Goal: Information Seeking & Learning: Learn about a topic

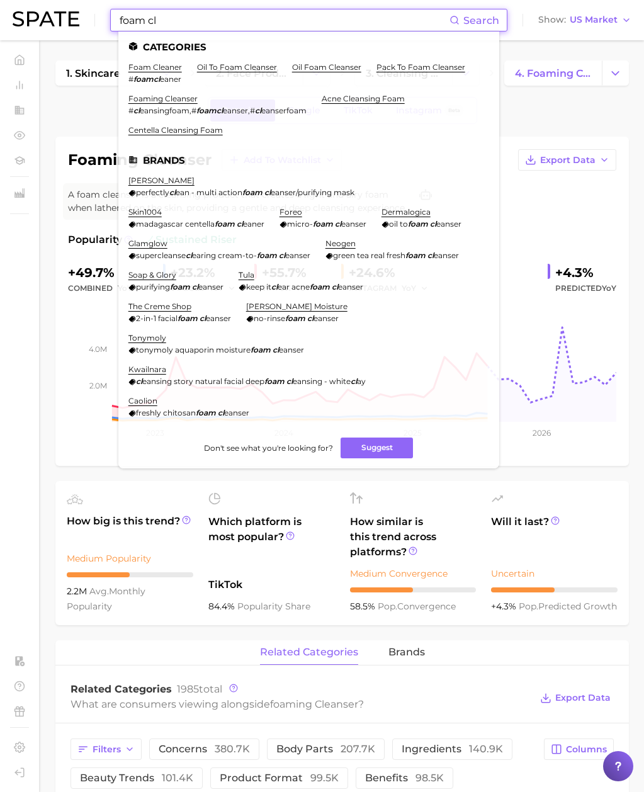
drag, startPoint x: 149, startPoint y: 18, endPoint x: 50, endPoint y: 15, distance: 99.6
click at [50, 15] on div "foam cl Search Categories foam cleaner # foamcl eaner oil to foam cleanser oil …" at bounding box center [322, 20] width 619 height 40
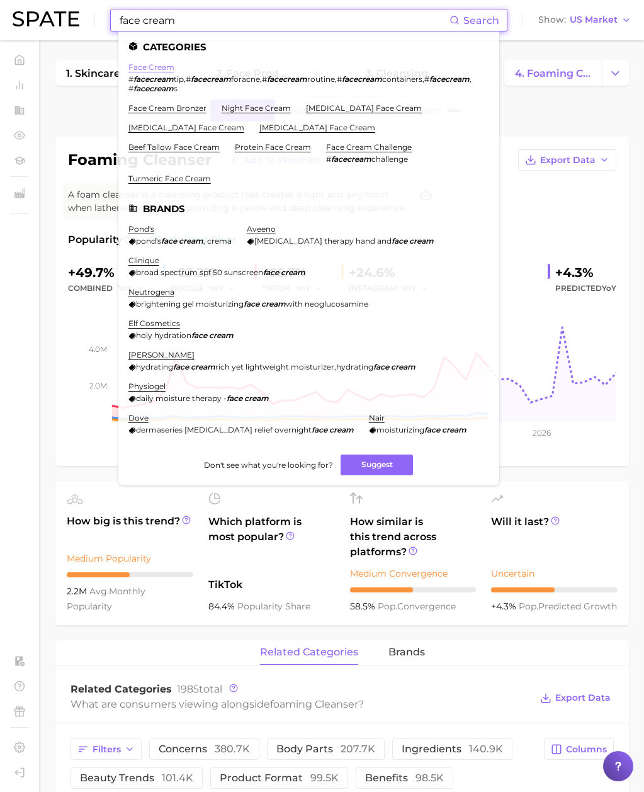
type input "face cream"
click at [143, 66] on link "face cream" at bounding box center [151, 66] width 46 height 9
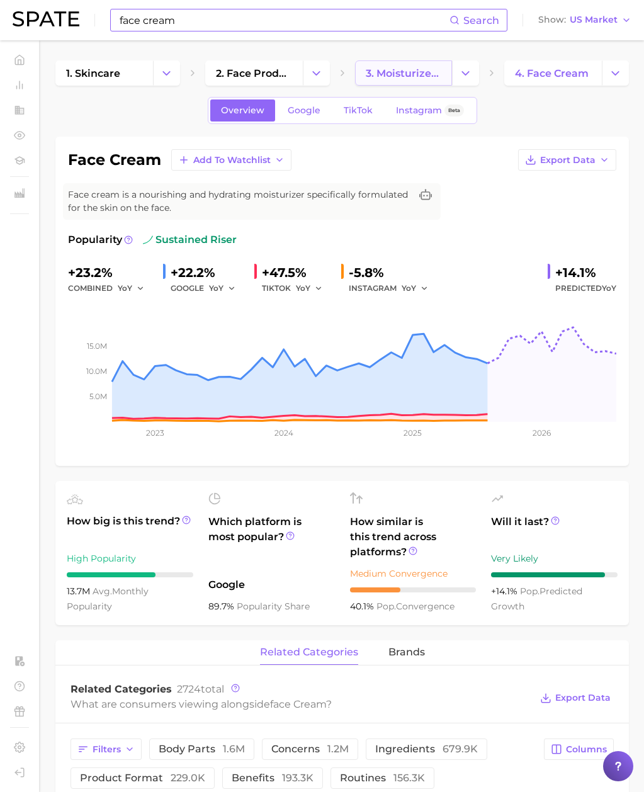
click at [405, 77] on span "3. moisturizer products" at bounding box center [404, 73] width 76 height 12
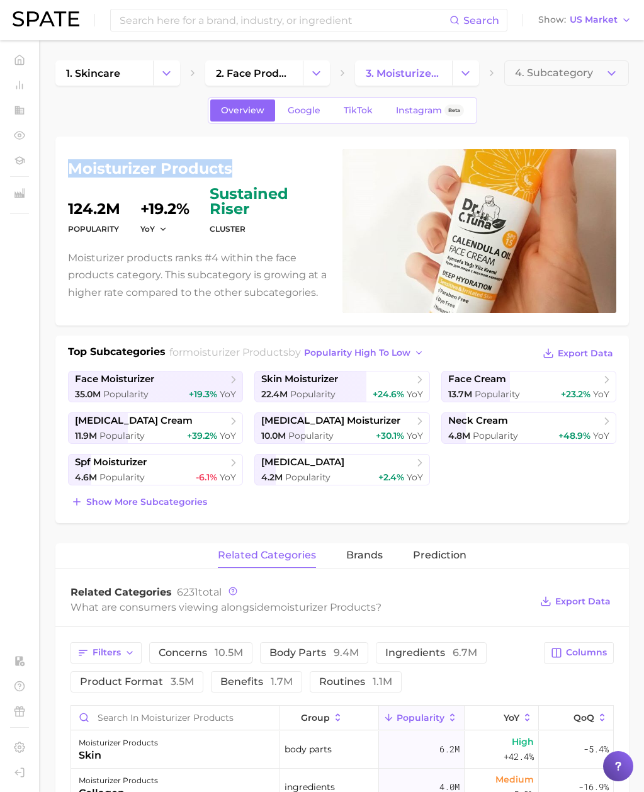
drag, startPoint x: 234, startPoint y: 171, endPoint x: 74, endPoint y: 164, distance: 160.1
click at [74, 164] on h1 "moisturizer products" at bounding box center [198, 168] width 260 height 15
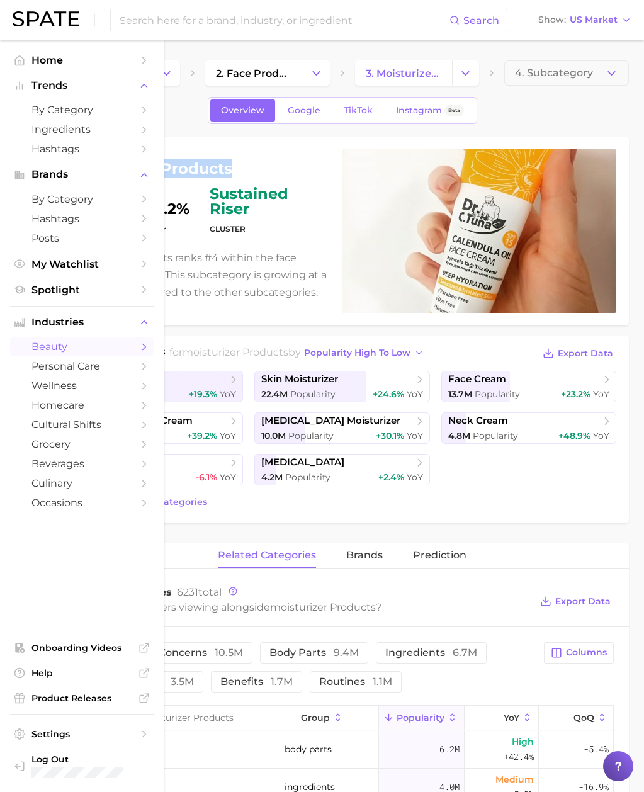
copy h1 "moisturizer products"
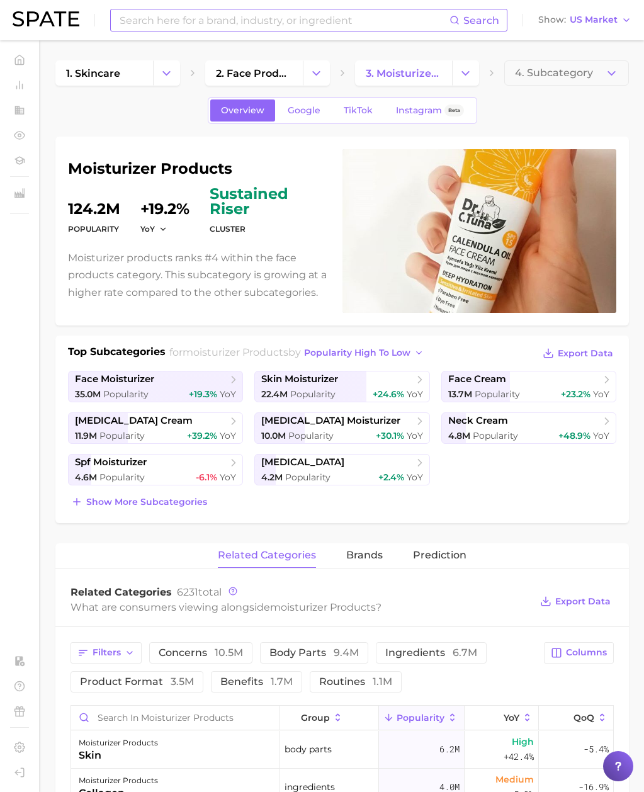
click at [145, 20] on input at bounding box center [283, 19] width 331 height 21
type input "w"
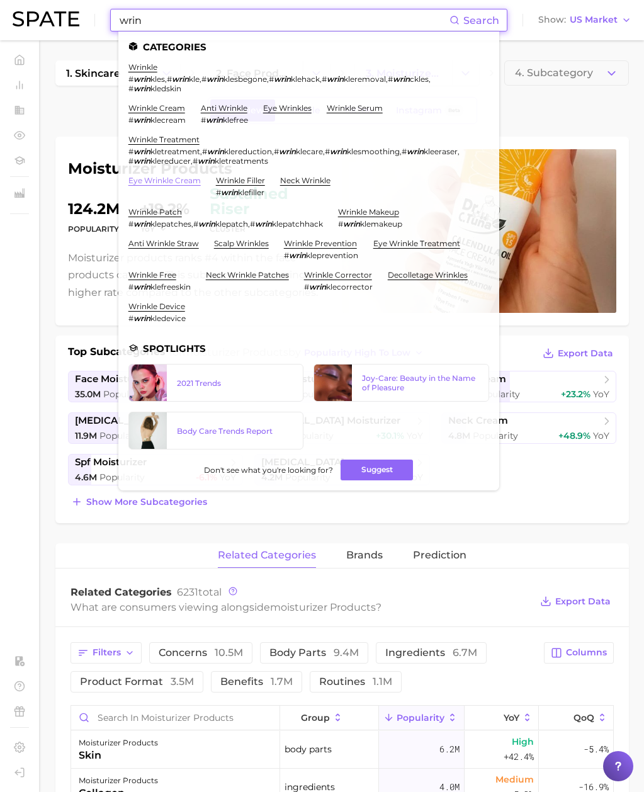
type input "wrin"
click at [171, 176] on link "eye wrinkle cream" at bounding box center [164, 180] width 72 height 9
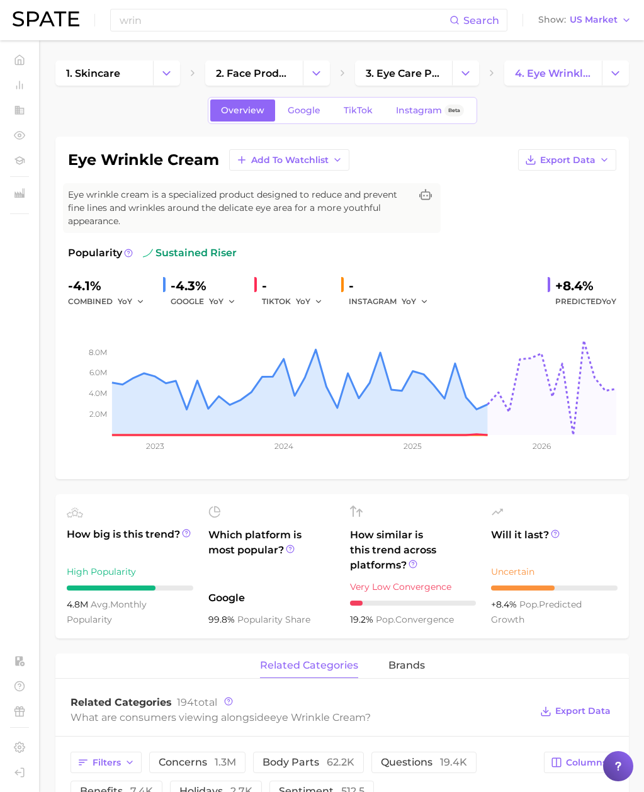
scroll to position [9, 0]
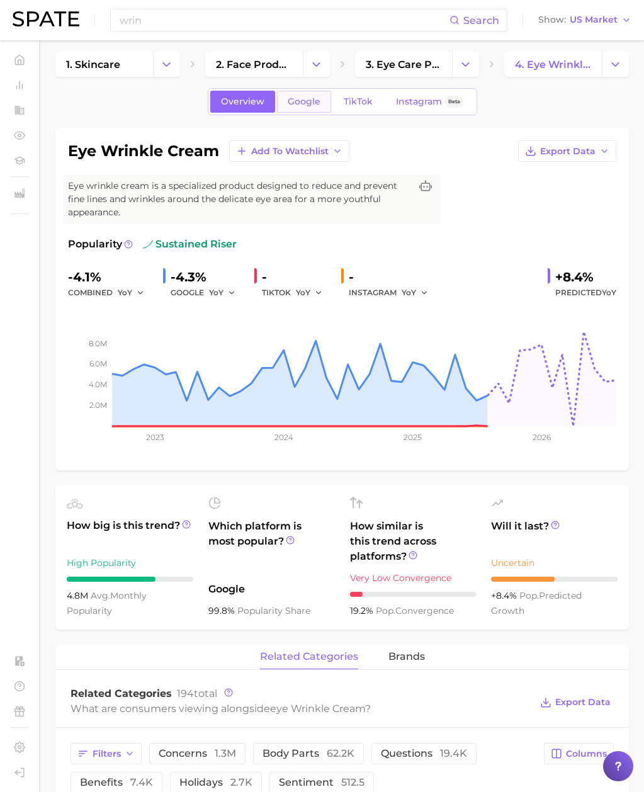
click at [294, 103] on span "Google" at bounding box center [304, 101] width 33 height 11
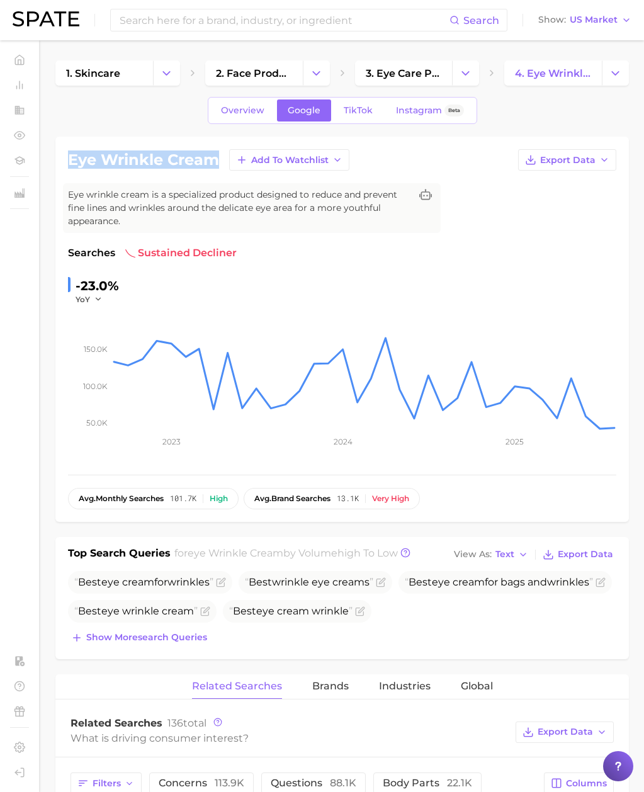
drag, startPoint x: 219, startPoint y: 160, endPoint x: 68, endPoint y: 161, distance: 151.2
click at [68, 161] on h1 "eye wrinkle cream" at bounding box center [143, 159] width 151 height 15
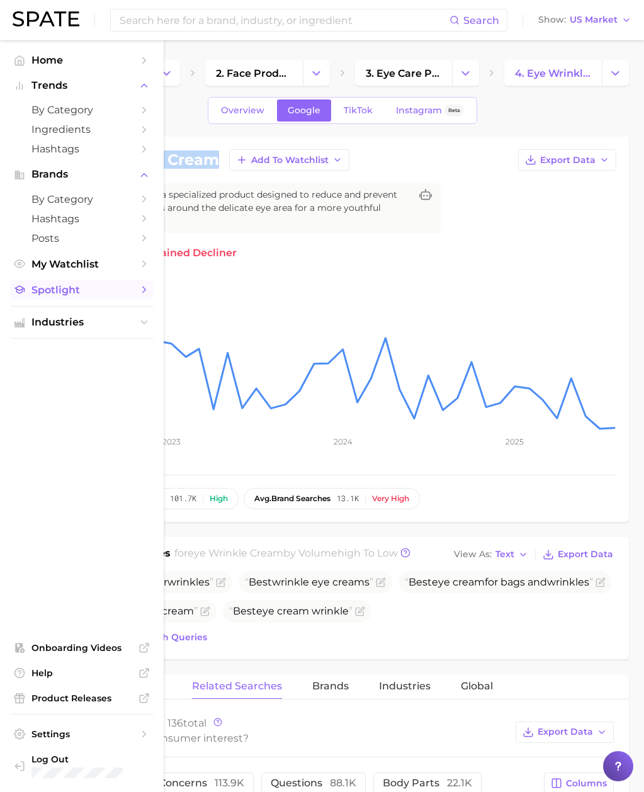
copy h1 "eye wrinkle cream"
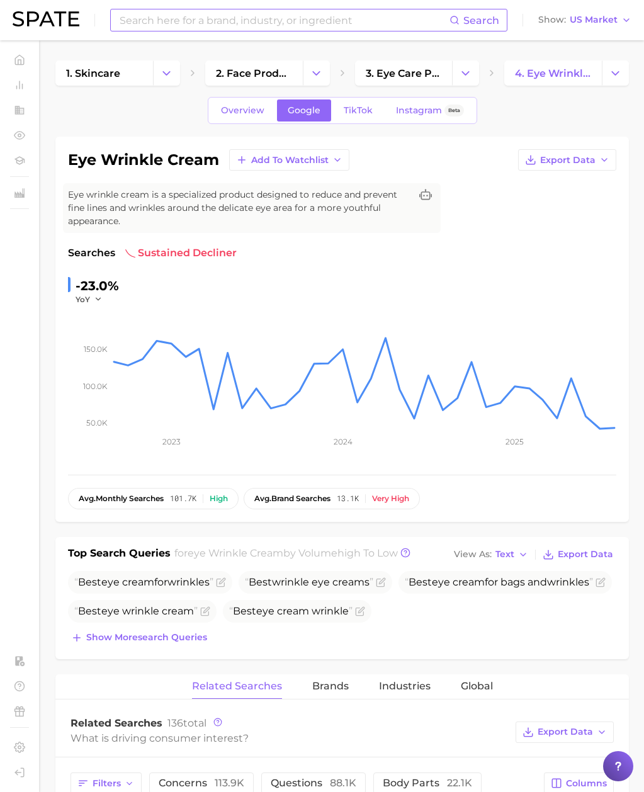
click at [130, 25] on input at bounding box center [283, 19] width 331 height 21
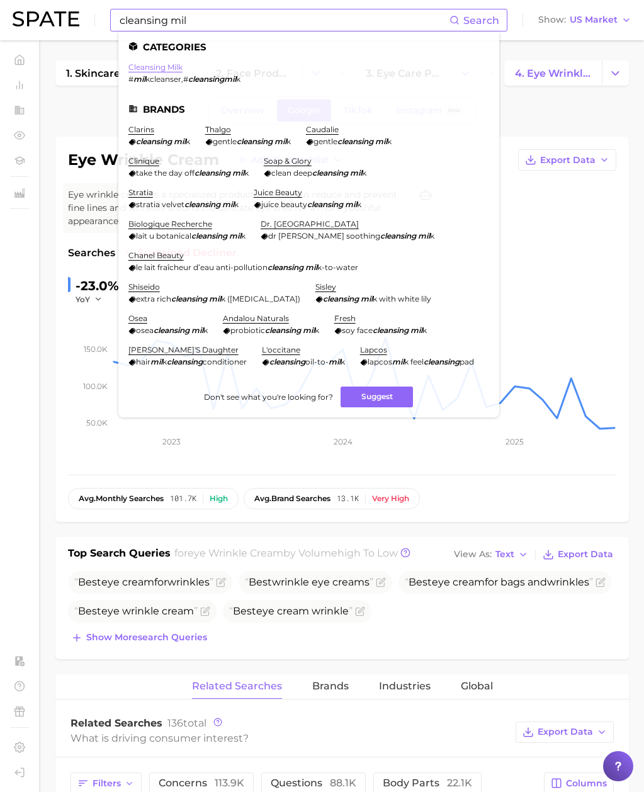
click at [142, 66] on link "cleansing milk" at bounding box center [155, 66] width 54 height 9
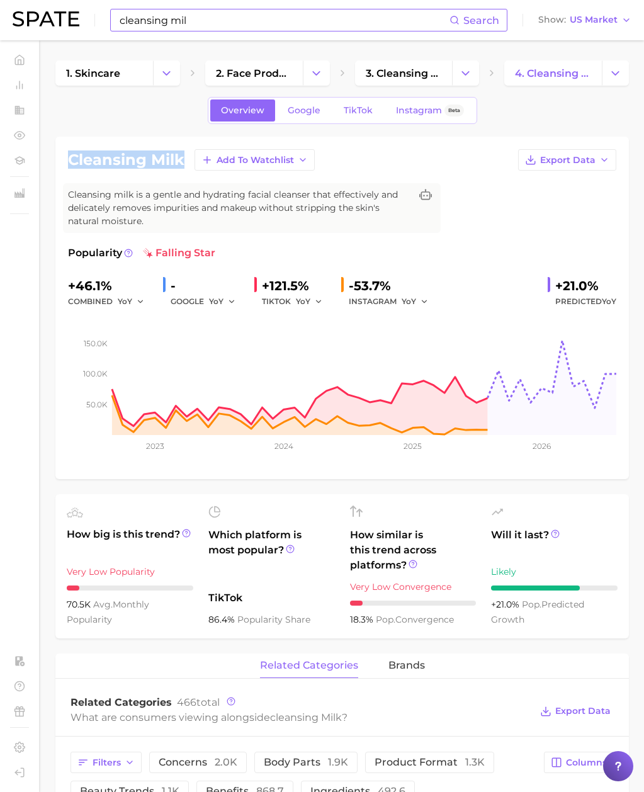
drag, startPoint x: 182, startPoint y: 164, endPoint x: 67, endPoint y: 160, distance: 114.7
click at [67, 160] on div "cleansing milk Add to Watchlist Export Data Cleansing milk is a gentle and hydr…" at bounding box center [342, 308] width 574 height 343
copy h1 "cleansing milk"
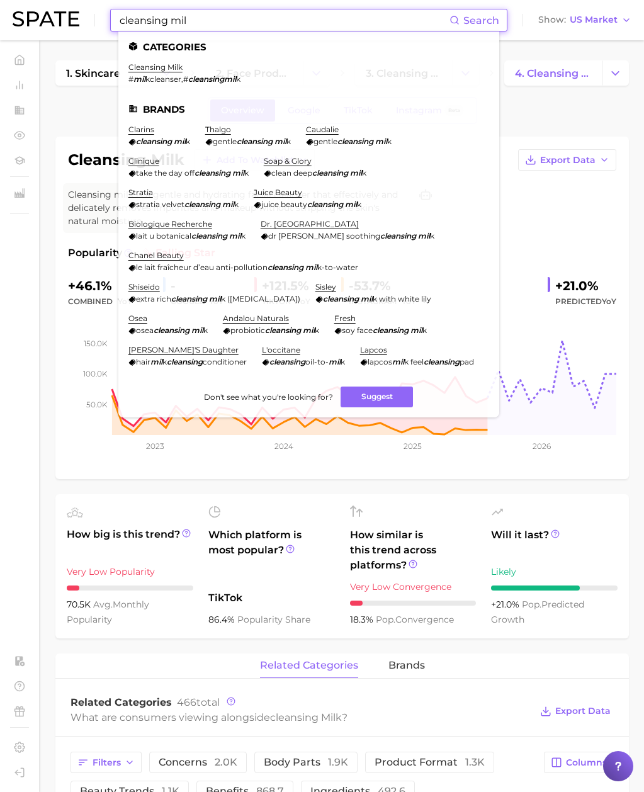
drag, startPoint x: 198, startPoint y: 22, endPoint x: 10, endPoint y: 13, distance: 187.9
click at [10, 13] on header "cleansing mil Search Categories cleansing milk # mil kcleanser , # cleansingmil…" at bounding box center [322, 20] width 644 height 40
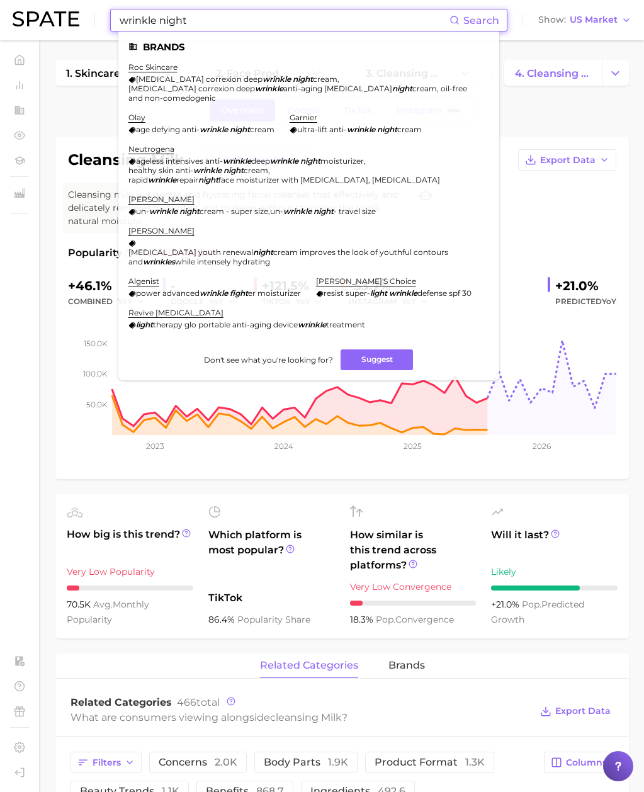
drag, startPoint x: 159, startPoint y: 18, endPoint x: 17, endPoint y: 28, distance: 142.7
click at [17, 28] on div "wrinkle night Search Brands roc skincare [MEDICAL_DATA] correxion deep wrinkle …" at bounding box center [322, 20] width 619 height 40
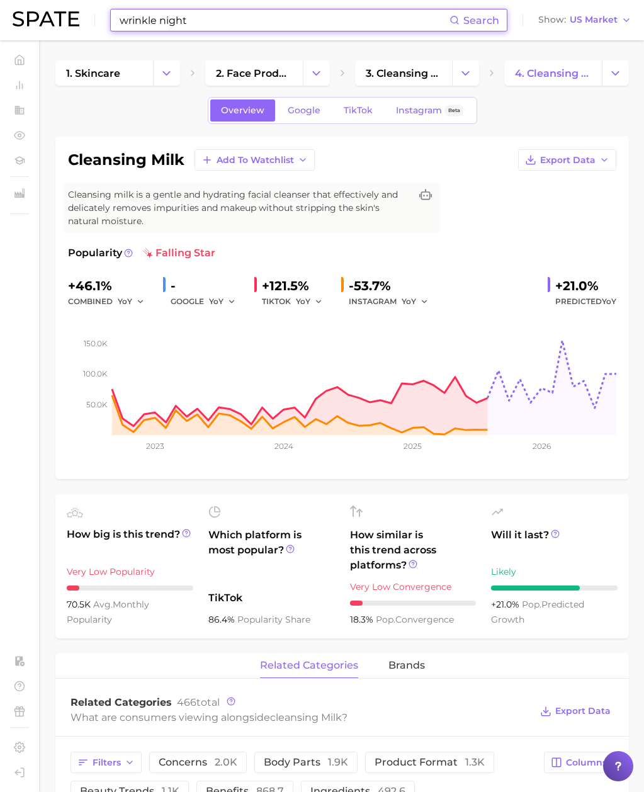
drag, startPoint x: 128, startPoint y: 14, endPoint x: -1, endPoint y: 9, distance: 128.6
click at [0, 9] on header "wrinkle night Search Show US Market" at bounding box center [322, 20] width 644 height 40
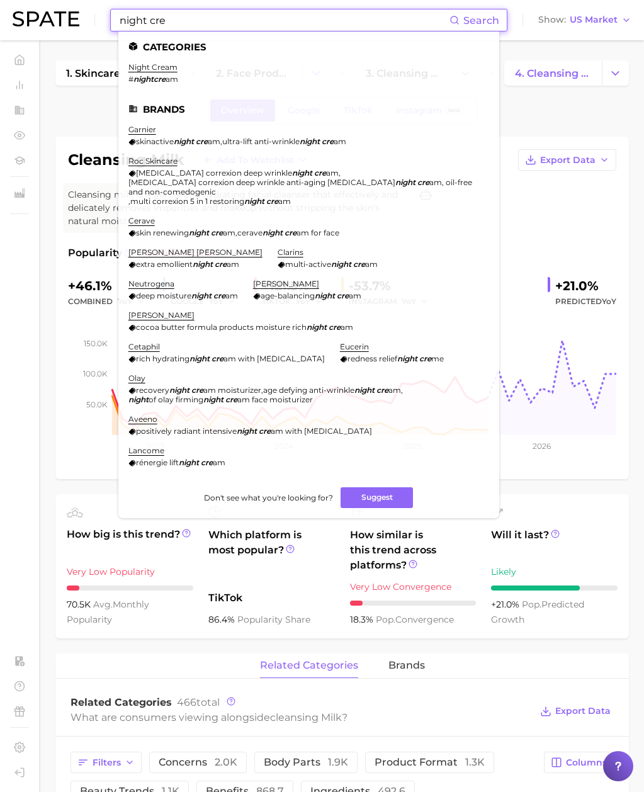
type input "night cre"
click at [178, 68] on li "night cream # nightcre am" at bounding box center [153, 72] width 50 height 21
click at [161, 66] on link "night cream" at bounding box center [152, 66] width 49 height 9
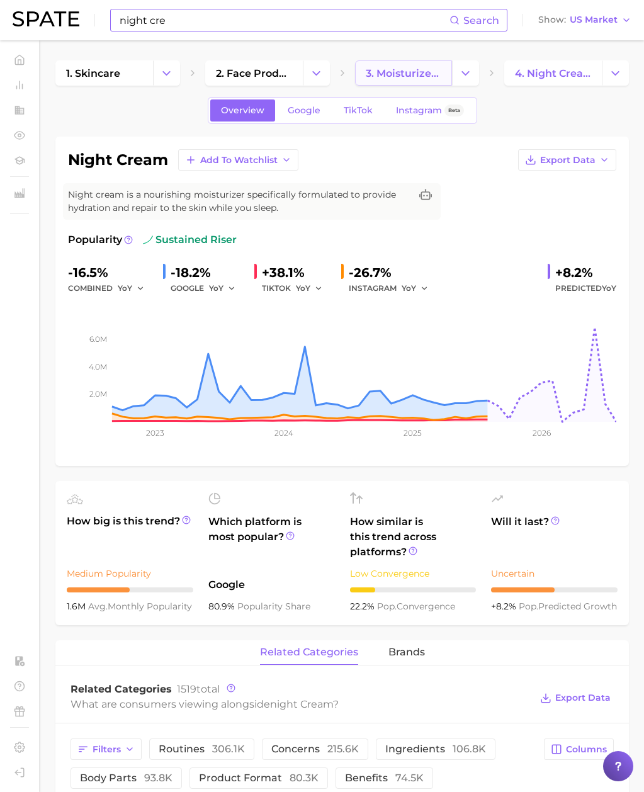
click at [414, 81] on link "3. moisturizer products" at bounding box center [404, 72] width 98 height 25
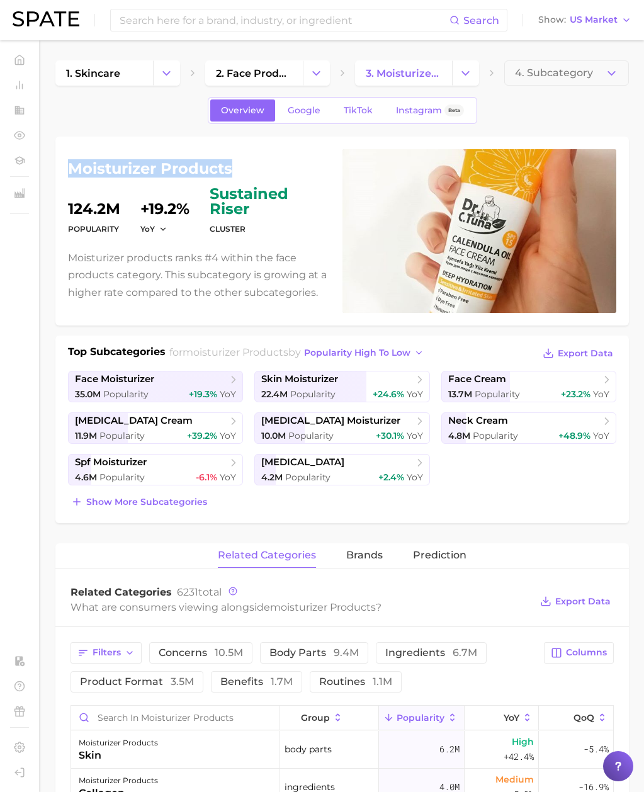
drag, startPoint x: 176, startPoint y: 167, endPoint x: 53, endPoint y: 169, distance: 123.5
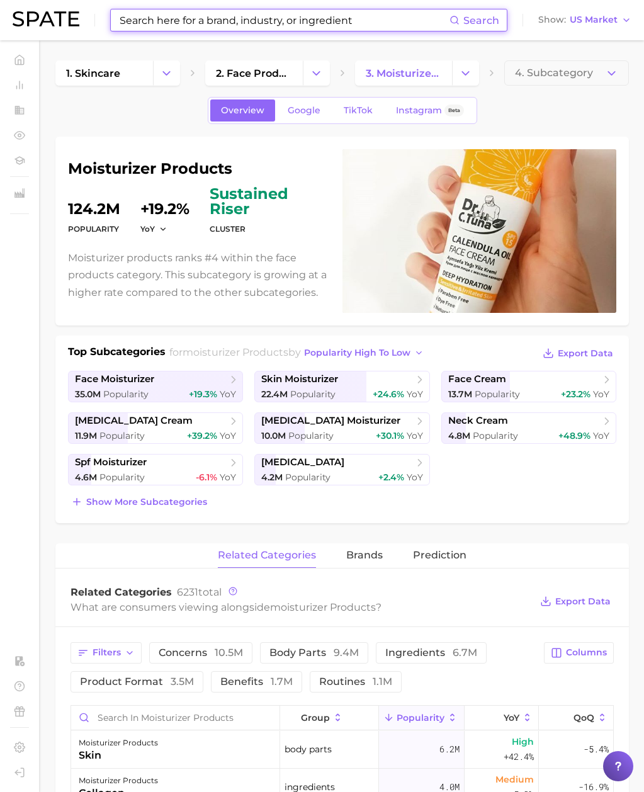
click at [232, 25] on input at bounding box center [283, 19] width 331 height 21
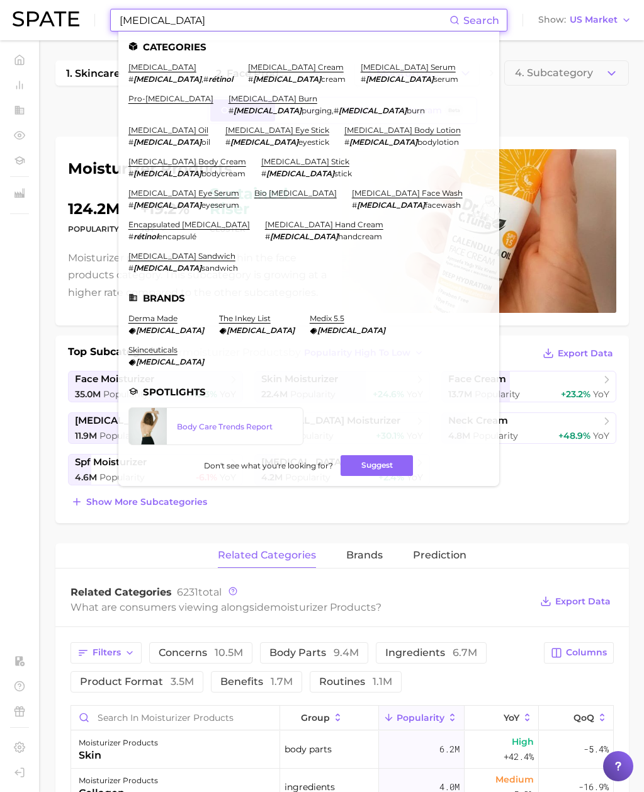
scroll to position [1, 0]
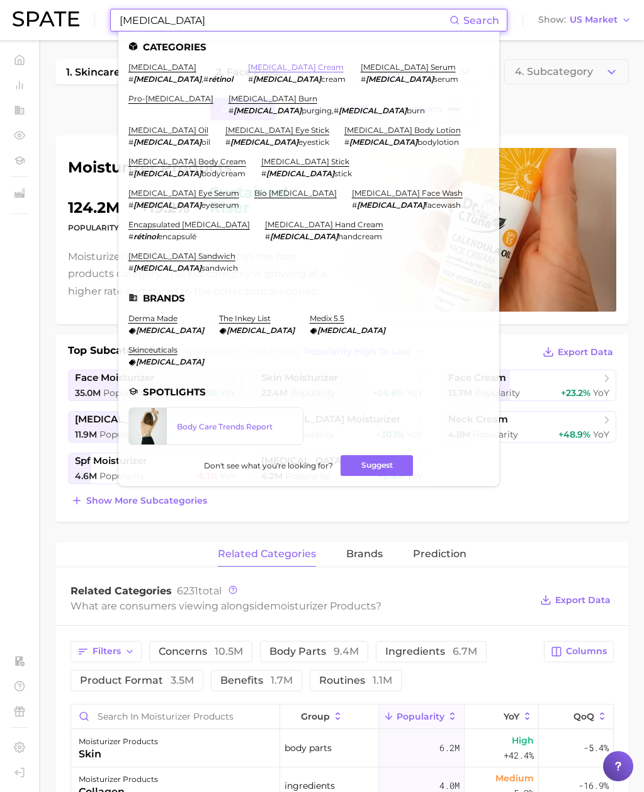
type input "[MEDICAL_DATA]"
click at [248, 69] on link "[MEDICAL_DATA] cream" at bounding box center [296, 66] width 96 height 9
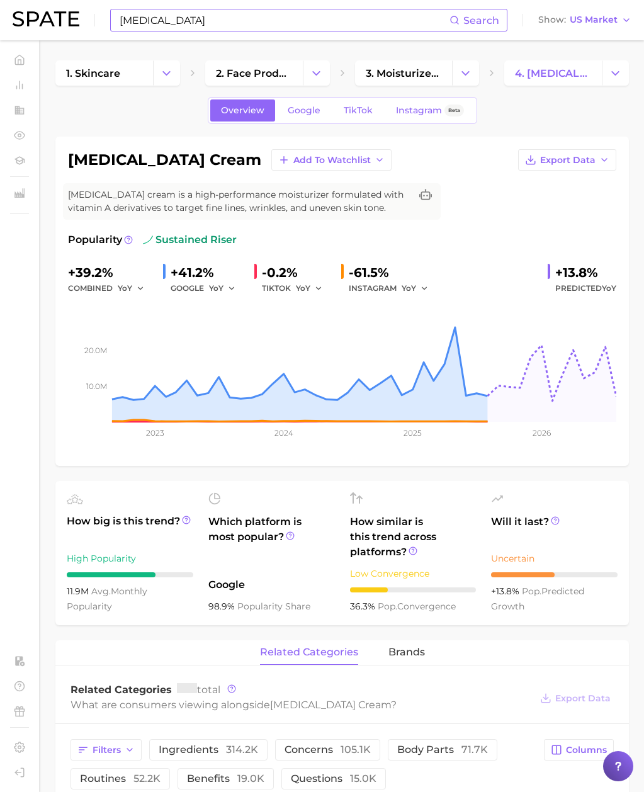
click at [168, 20] on input "[MEDICAL_DATA]" at bounding box center [283, 19] width 331 height 21
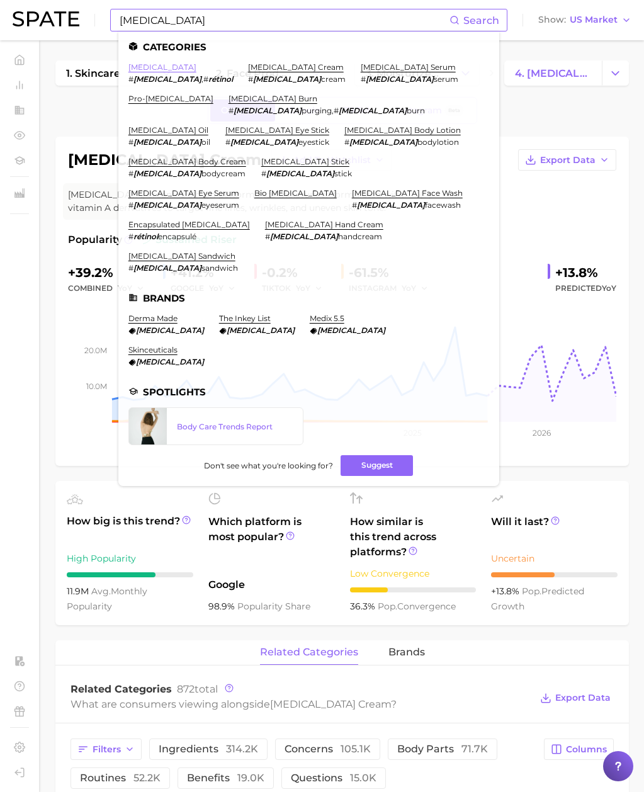
click at [146, 67] on link "[MEDICAL_DATA]" at bounding box center [162, 66] width 68 height 9
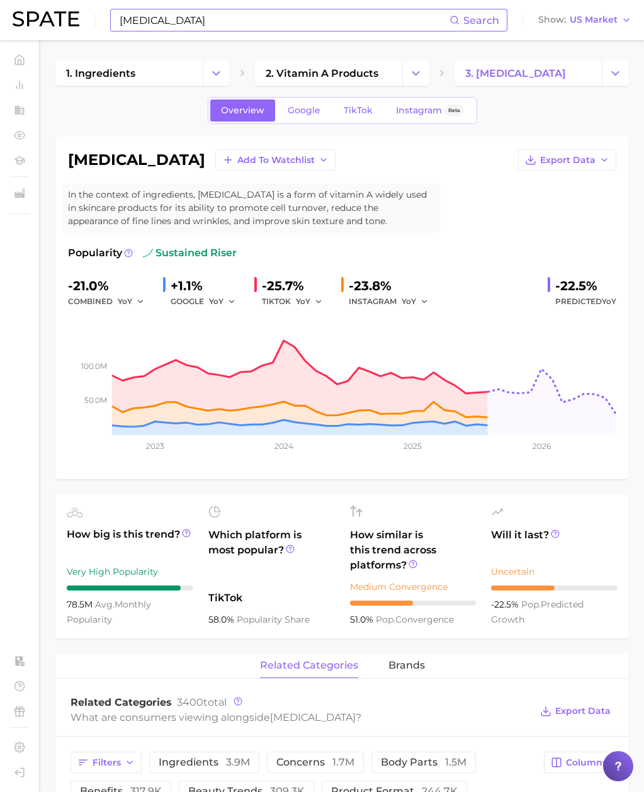
click at [93, 163] on h1 "[MEDICAL_DATA]" at bounding box center [136, 159] width 137 height 15
click at [93, 162] on h1 "[MEDICAL_DATA]" at bounding box center [136, 159] width 137 height 15
copy h1 "[MEDICAL_DATA]"
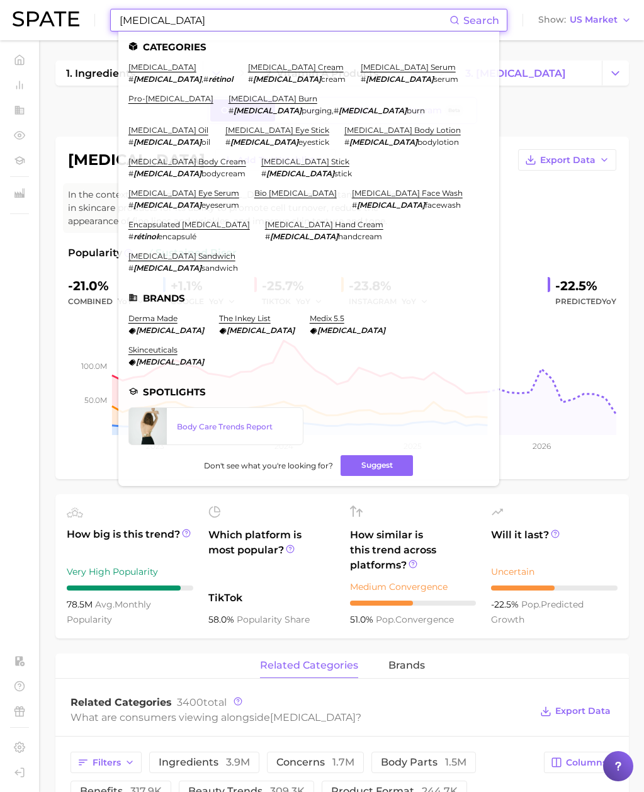
click at [6, 11] on header "[MEDICAL_DATA] Search Categories [MEDICAL_DATA] # [MEDICAL_DATA] , # rétinol [M…" at bounding box center [322, 20] width 644 height 40
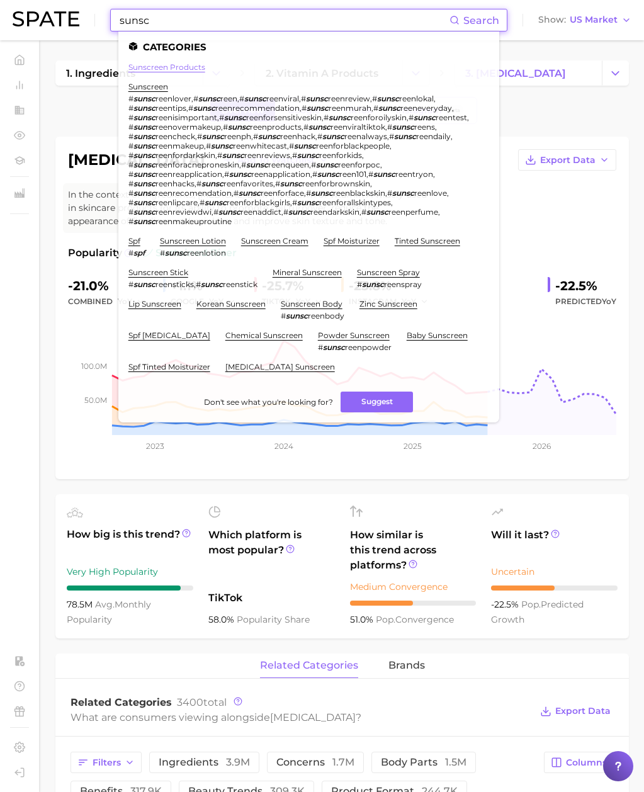
type input "sunsc"
click at [191, 69] on link "sunscreen products" at bounding box center [166, 66] width 77 height 9
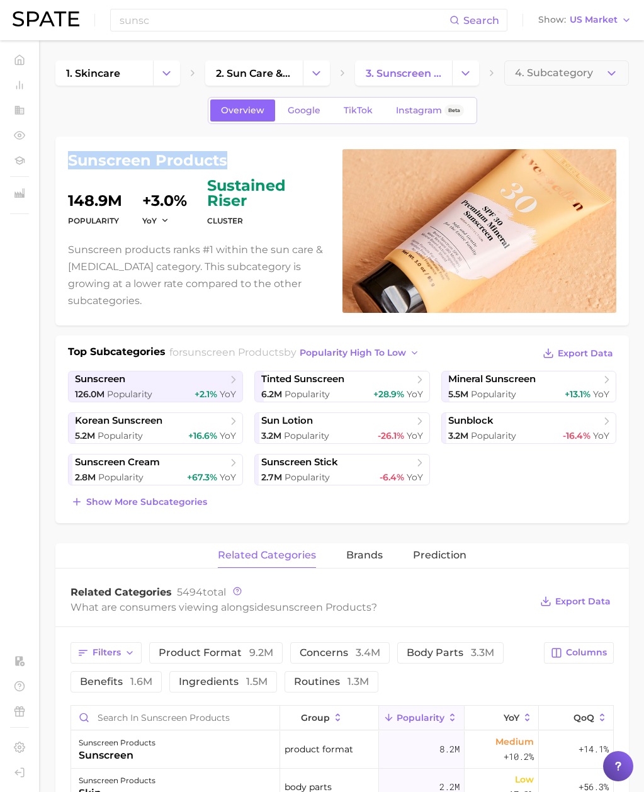
drag, startPoint x: 227, startPoint y: 172, endPoint x: 67, endPoint y: 165, distance: 159.5
click at [67, 165] on div "sunscreen products Popularity 148.9m YoY +3.0% cluster sustained riser Sunscree…" at bounding box center [342, 231] width 574 height 189
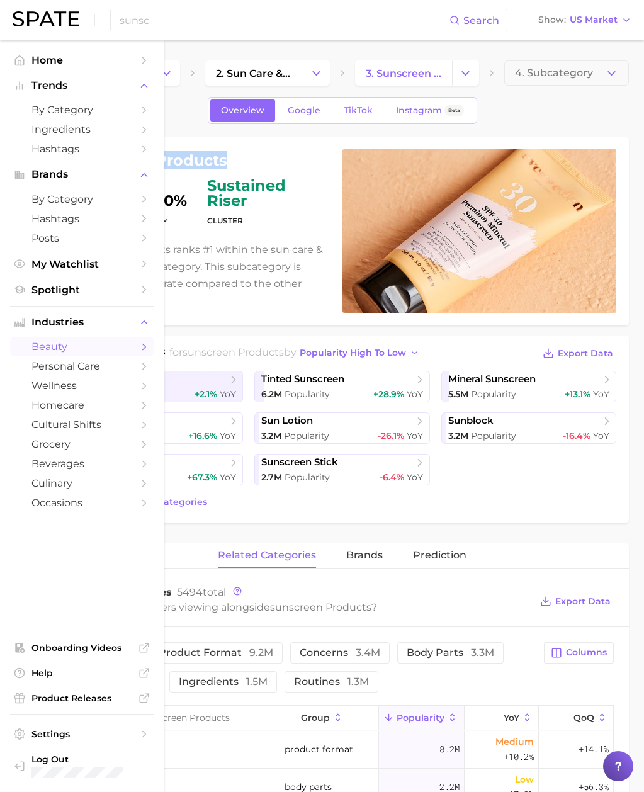
copy h1 "sunscreen products"
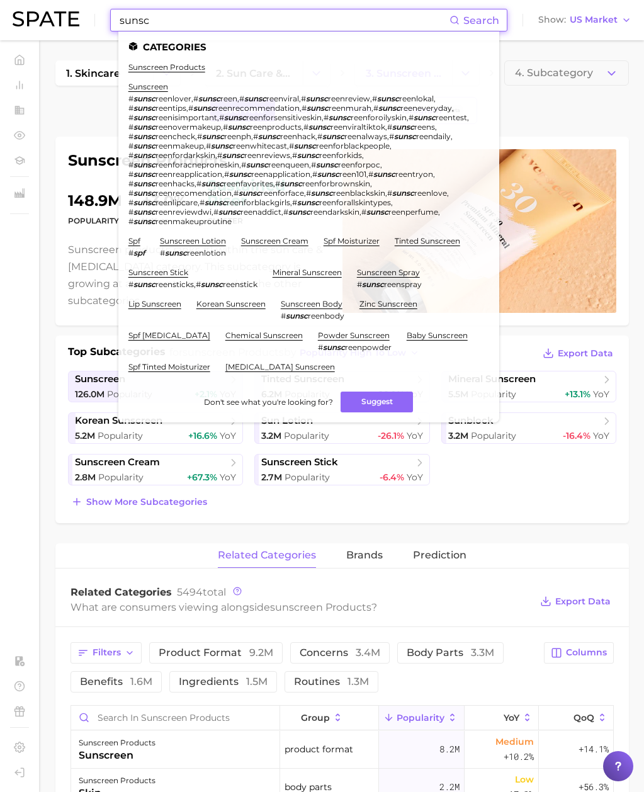
drag, startPoint x: 162, startPoint y: 20, endPoint x: 75, endPoint y: 14, distance: 87.1
click at [75, 14] on div "sunsc Search Categories sunscreen products sunscreen # sunsc reenlover , # suns…" at bounding box center [322, 20] width 619 height 40
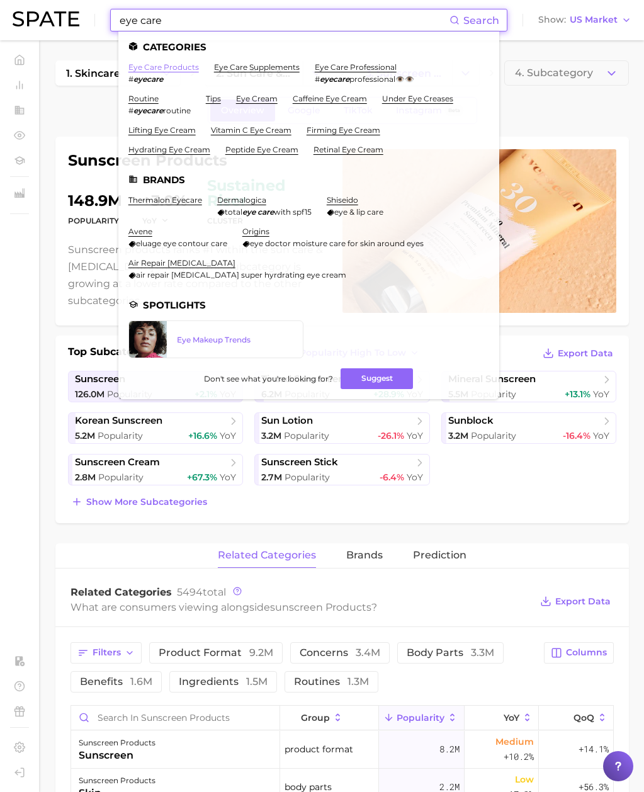
type input "eye care"
click at [162, 65] on link "eye care products" at bounding box center [163, 66] width 71 height 9
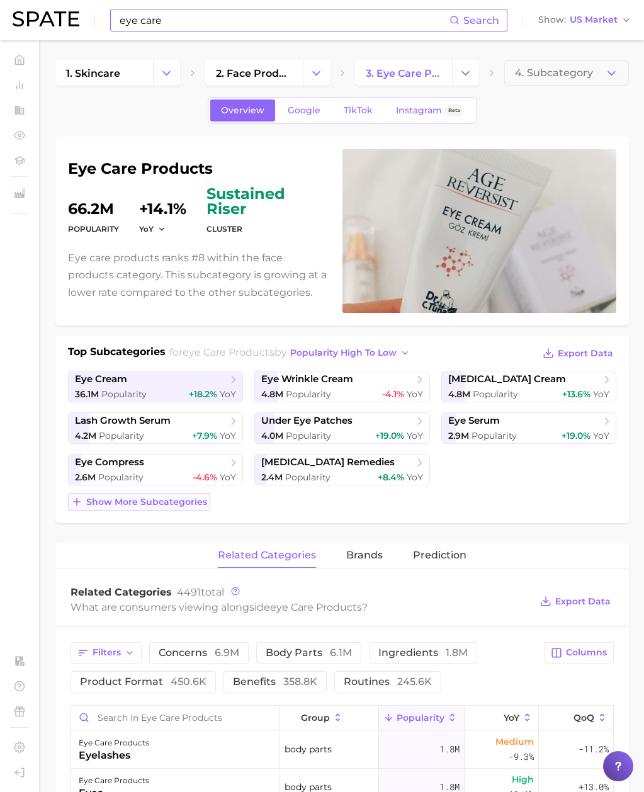
click at [193, 420] on span "Show more subcategories" at bounding box center [146, 502] width 121 height 11
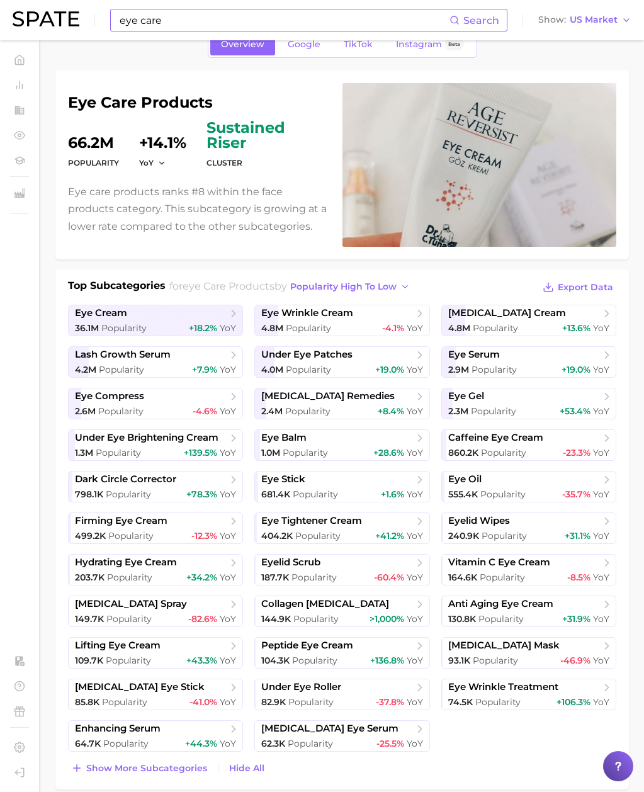
scroll to position [69, 0]
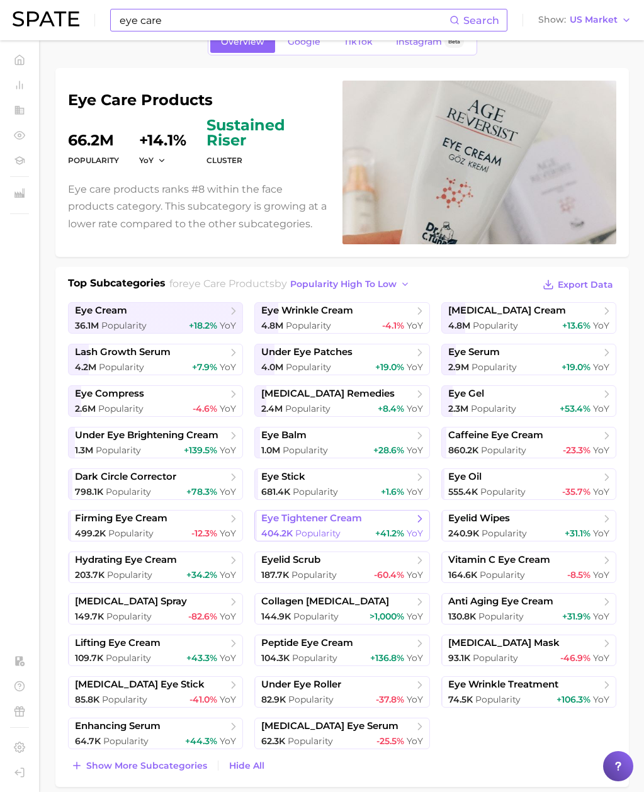
click at [357, 420] on span "eye tightener cream" at bounding box center [311, 519] width 101 height 12
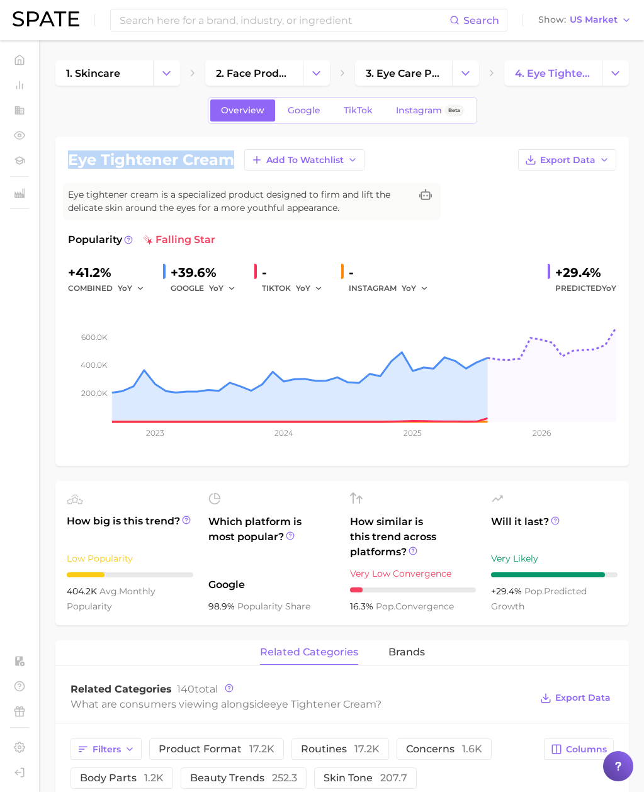
drag, startPoint x: 232, startPoint y: 162, endPoint x: 62, endPoint y: 152, distance: 171.0
click at [62, 152] on div "eye tightener cream Add to Watchlist Export Data Eye tightener cream is a speci…" at bounding box center [342, 301] width 574 height 329
copy h1 "eye tightener cream"
click at [207, 19] on input at bounding box center [283, 19] width 331 height 21
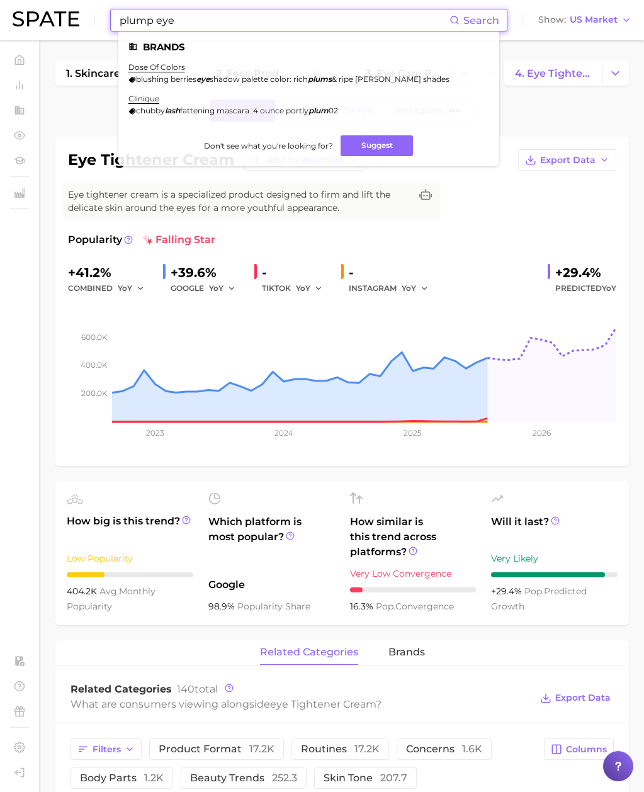
drag, startPoint x: 180, startPoint y: 18, endPoint x: -88, endPoint y: 21, distance: 267.7
click at [0, 21] on html "plump eye Search Brands dose of colors blushing berries eye shadow palette colo…" at bounding box center [322, 396] width 644 height 792
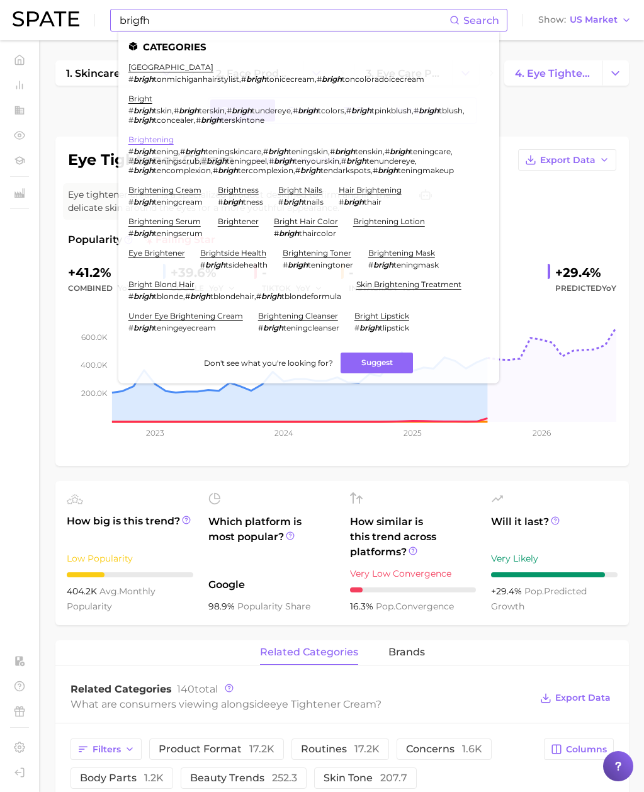
click at [163, 136] on link "brightening" at bounding box center [150, 139] width 45 height 9
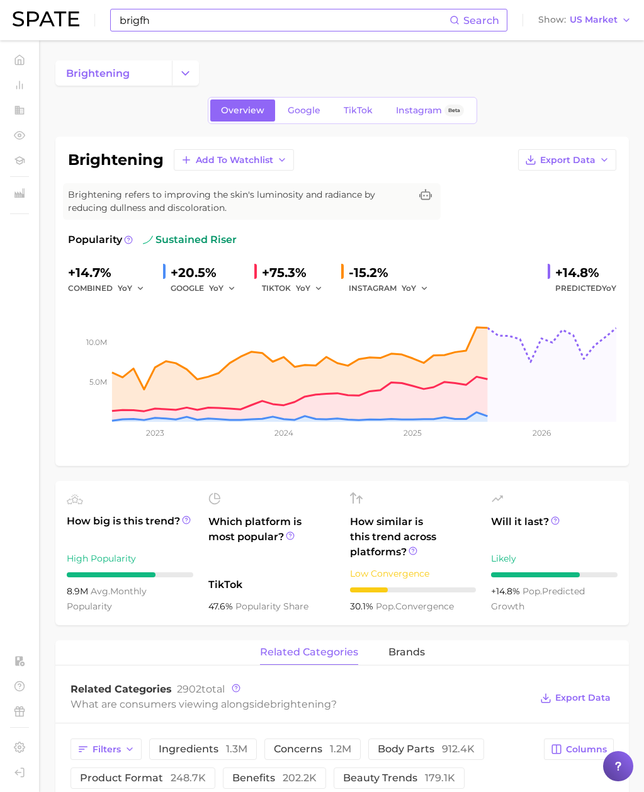
click at [144, 154] on h1 "brightening" at bounding box center [116, 159] width 96 height 15
copy h1 "brightening"
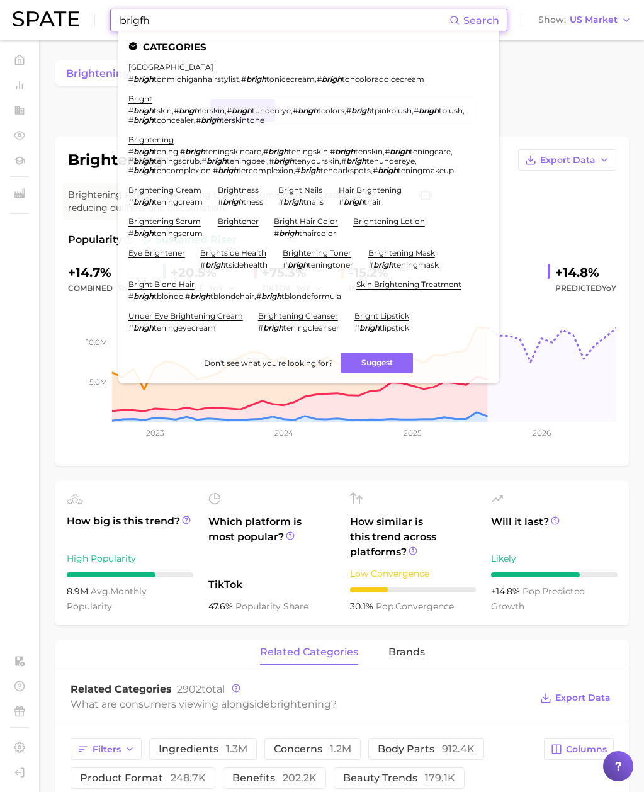
drag, startPoint x: 129, startPoint y: 21, endPoint x: 75, endPoint y: 22, distance: 54.2
click at [75, 22] on div "brigfh Search Categories brighton # brigh tonmichiganhairstylist , # brigh toni…" at bounding box center [322, 20] width 619 height 40
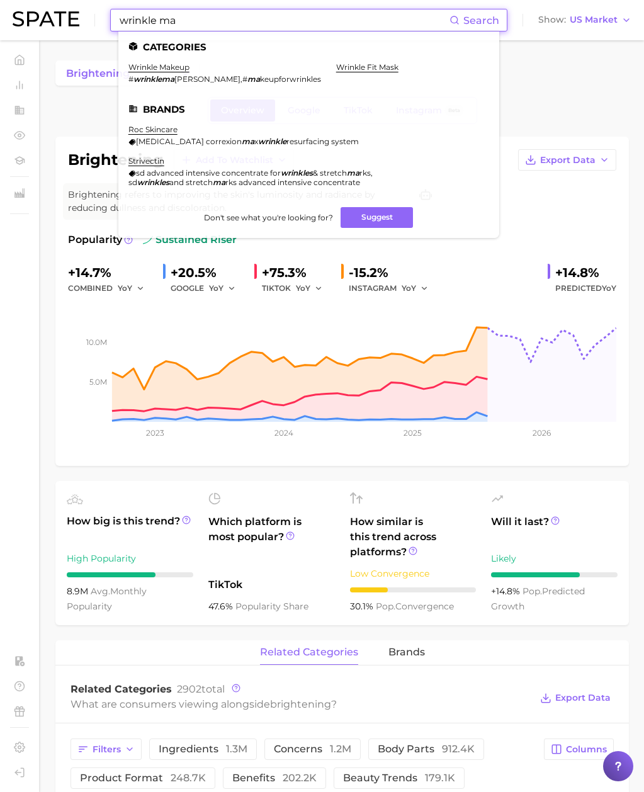
type input "wrinkle ma"
click at [336, 60] on ul "Categories wrinkle makeup # wrinklema [PERSON_NAME] , # ma keupforwrinkles wrin…" at bounding box center [308, 134] width 381 height 207
click at [336, 64] on link "wrinkle fit mask" at bounding box center [367, 66] width 62 height 9
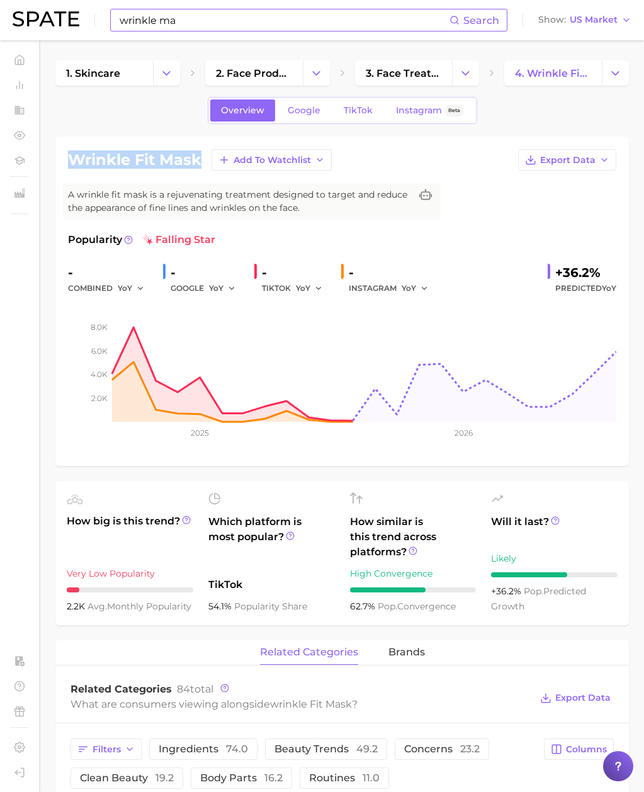
drag, startPoint x: 200, startPoint y: 159, endPoint x: 54, endPoint y: 155, distance: 146.8
copy h1 "wrinkle fit mask"
click at [375, 73] on span "3. face treatment products" at bounding box center [404, 73] width 76 height 12
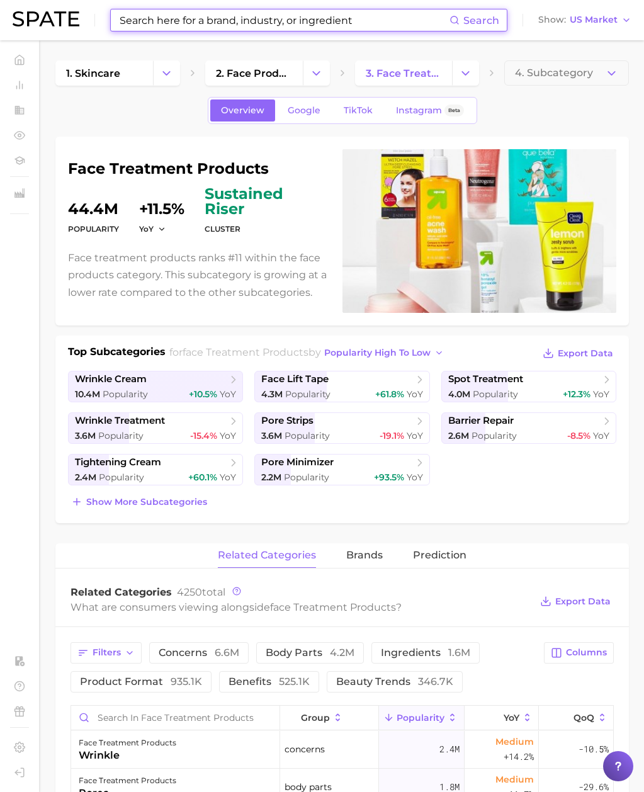
click at [169, 22] on input at bounding box center [283, 19] width 331 height 21
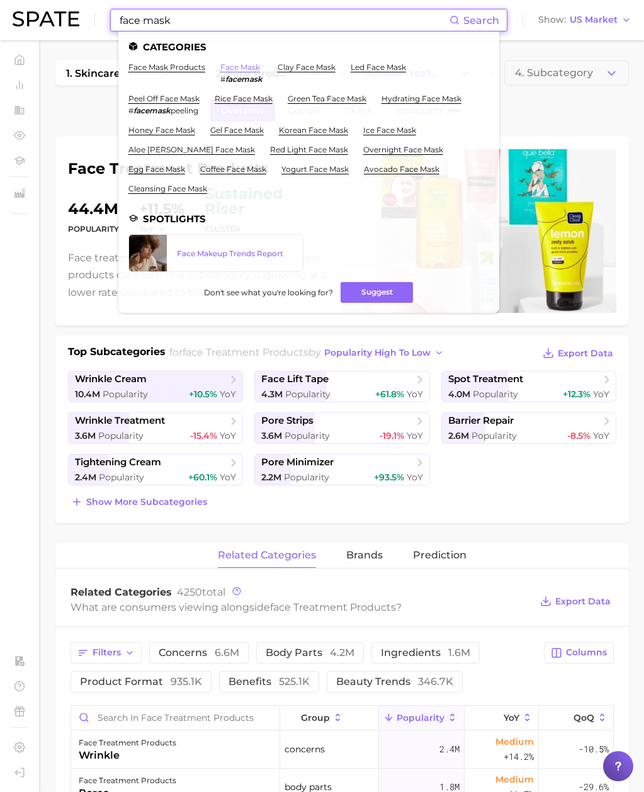
type input "face mask"
click at [234, 67] on link "face mask" at bounding box center [240, 66] width 40 height 9
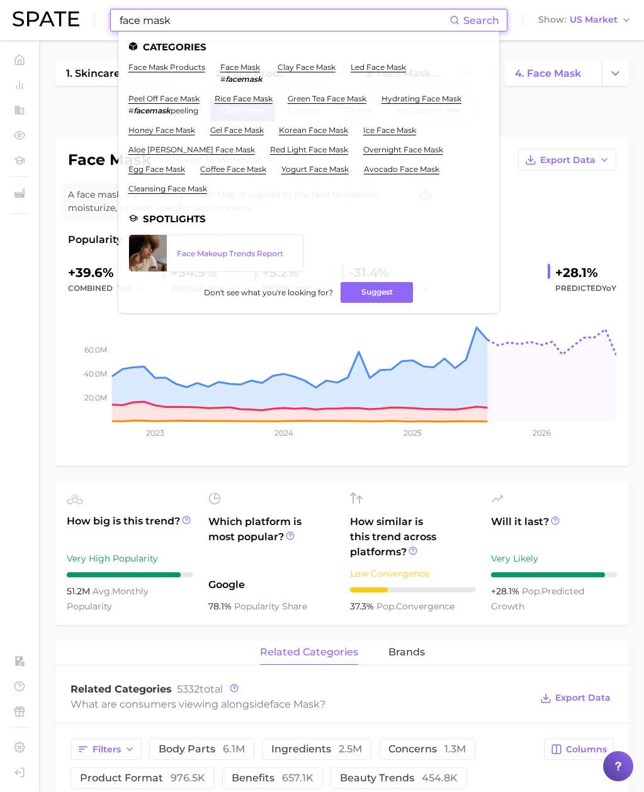
drag, startPoint x: 198, startPoint y: 17, endPoint x: 51, endPoint y: 14, distance: 146.8
click at [51, 14] on div "face mask Search Categories face mask products face mask # facemask clay face m…" at bounding box center [322, 20] width 619 height 40
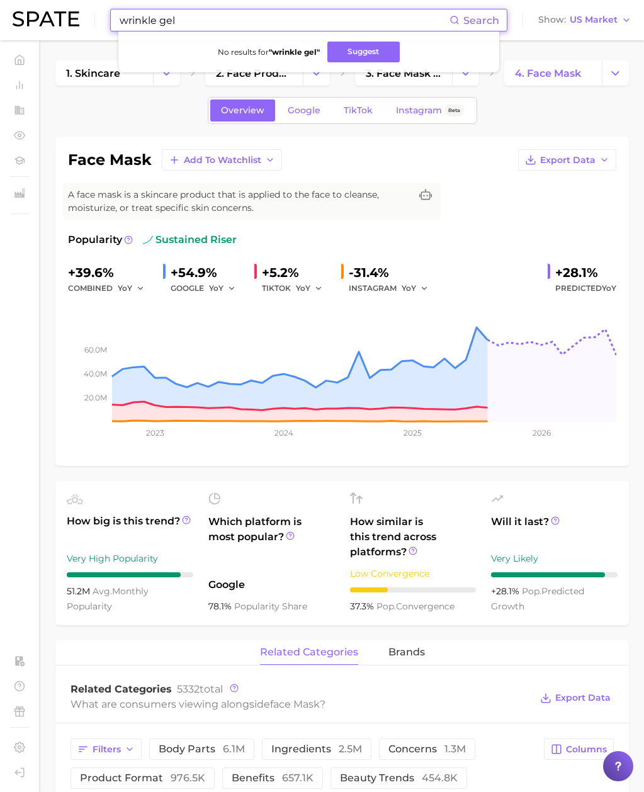
click at [200, 25] on input "wrinkle gel" at bounding box center [283, 19] width 331 height 21
paste input
drag, startPoint x: 149, startPoint y: 18, endPoint x: 42, endPoint y: 11, distance: 107.3
click at [40, 11] on div "wrinkle Search No results for " wrinkle gel " Suggest Show US Market" at bounding box center [322, 20] width 619 height 40
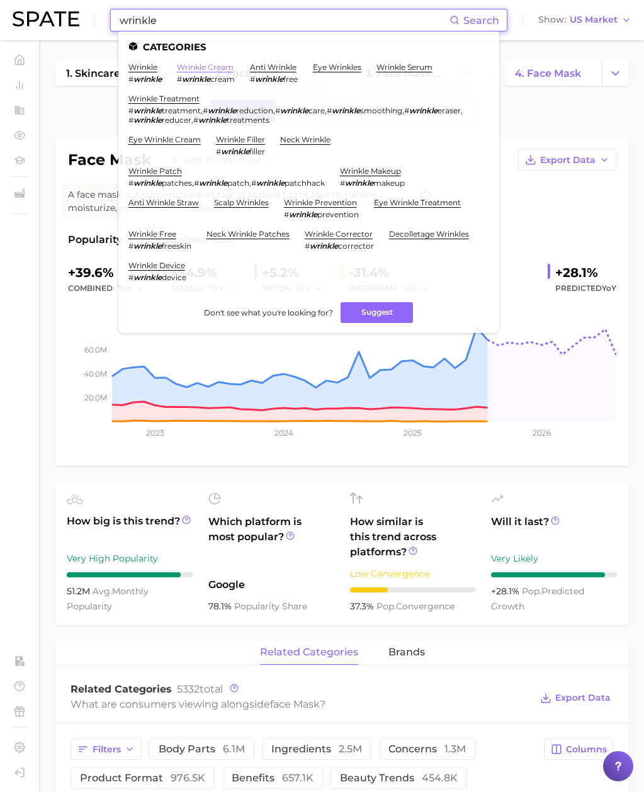
type input "wrinkle"
click at [213, 69] on link "wrinkle cream" at bounding box center [205, 66] width 57 height 9
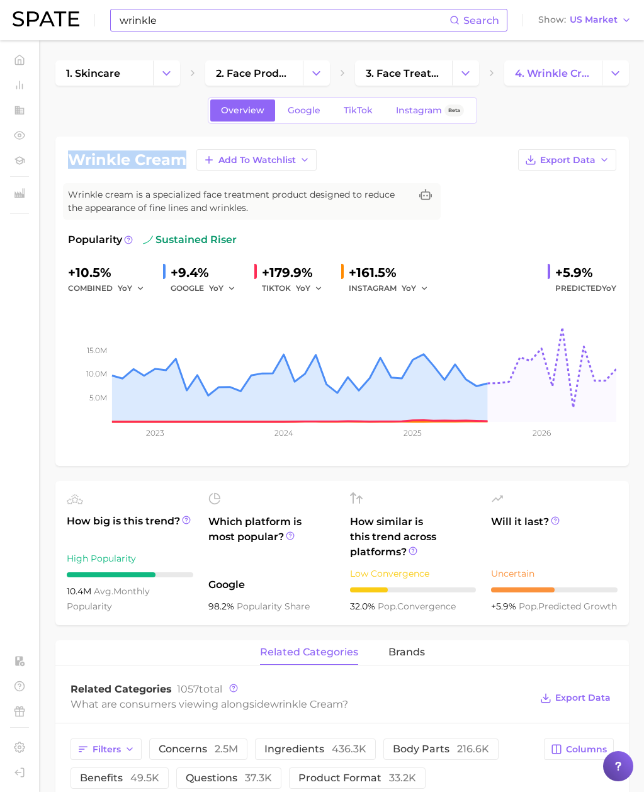
drag, startPoint x: 182, startPoint y: 159, endPoint x: 72, endPoint y: 159, distance: 109.6
click at [72, 159] on h1 "wrinkle cream" at bounding box center [127, 159] width 118 height 15
copy h1 "wrinkle cream"
click at [399, 80] on link "3. face treatment products" at bounding box center [404, 72] width 98 height 25
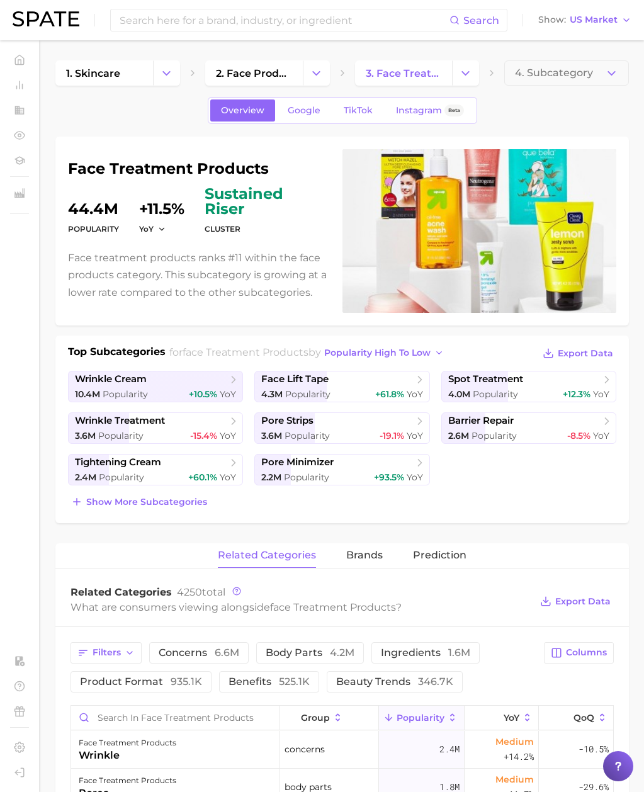
click at [268, 171] on h1 "face treatment products" at bounding box center [198, 168] width 260 height 15
click at [199, 19] on input at bounding box center [283, 19] width 331 height 21
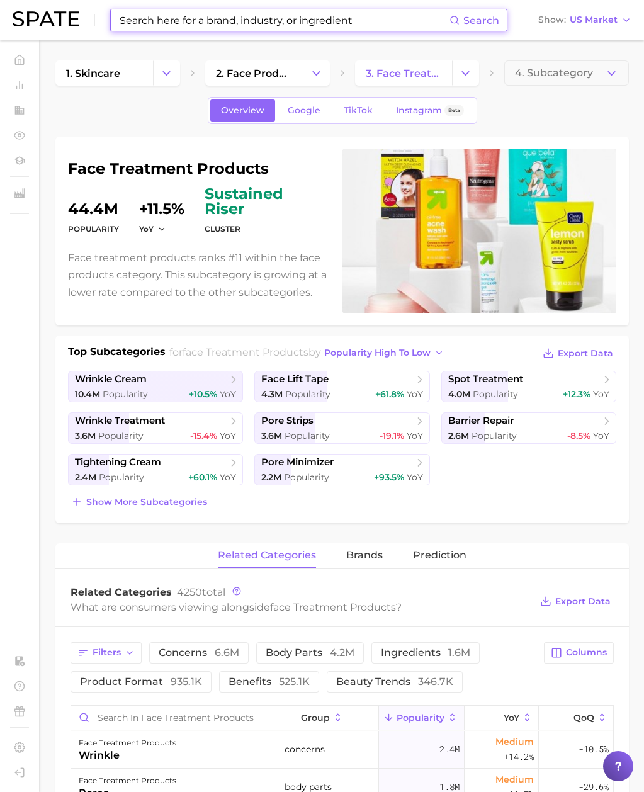
paste input "wrinkle cream"
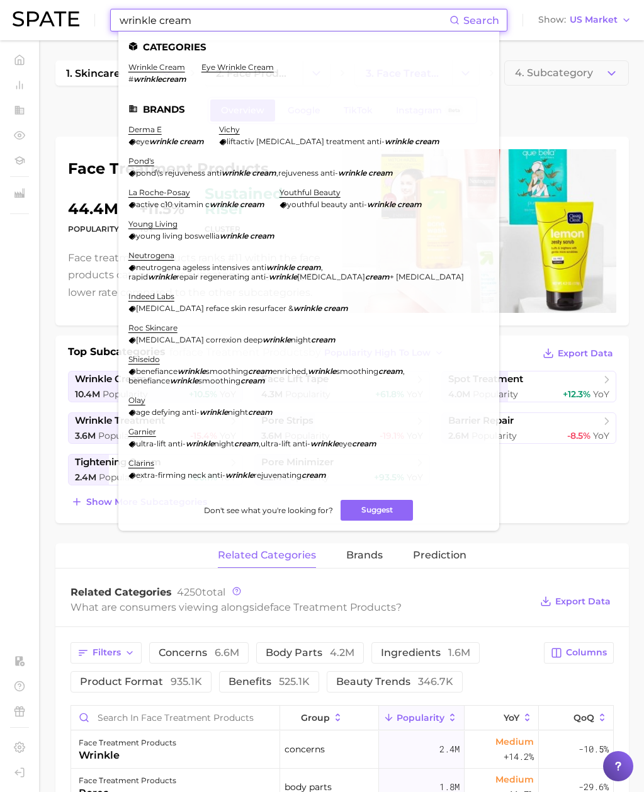
drag, startPoint x: 168, startPoint y: 21, endPoint x: 239, endPoint y: 20, distance: 71.2
click at [239, 20] on input "wrinkle cream" at bounding box center [283, 19] width 331 height 21
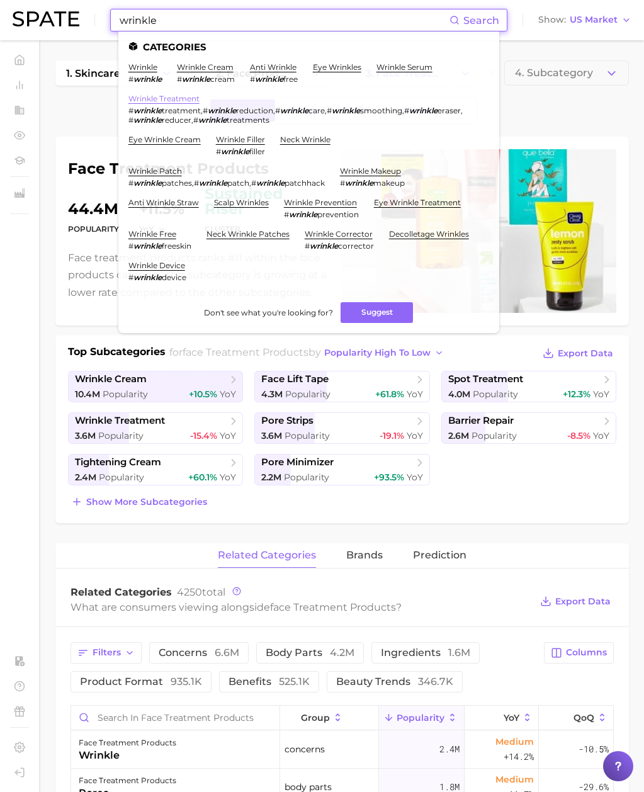
type input "wrinkle"
click at [171, 95] on link "wrinkle treatment" at bounding box center [163, 98] width 71 height 9
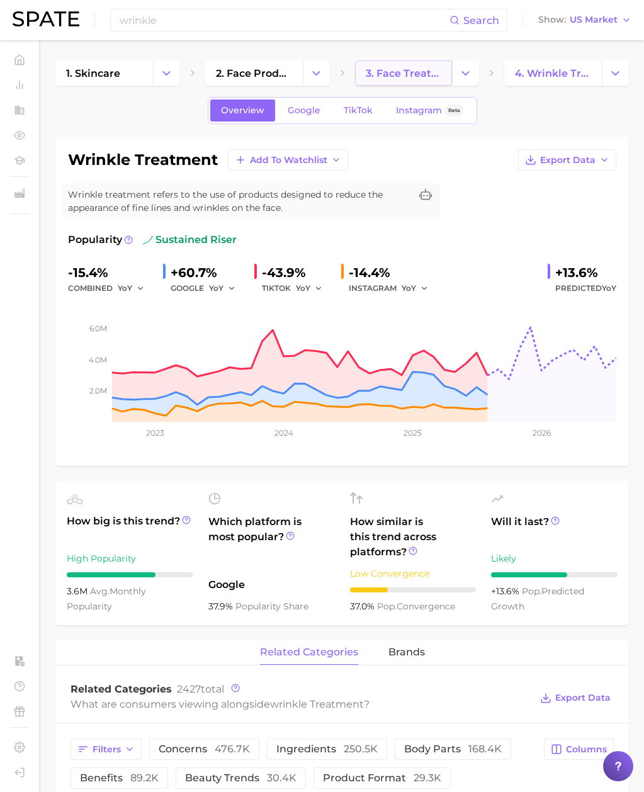
click at [397, 73] on span "3. face treatment products" at bounding box center [404, 73] width 76 height 12
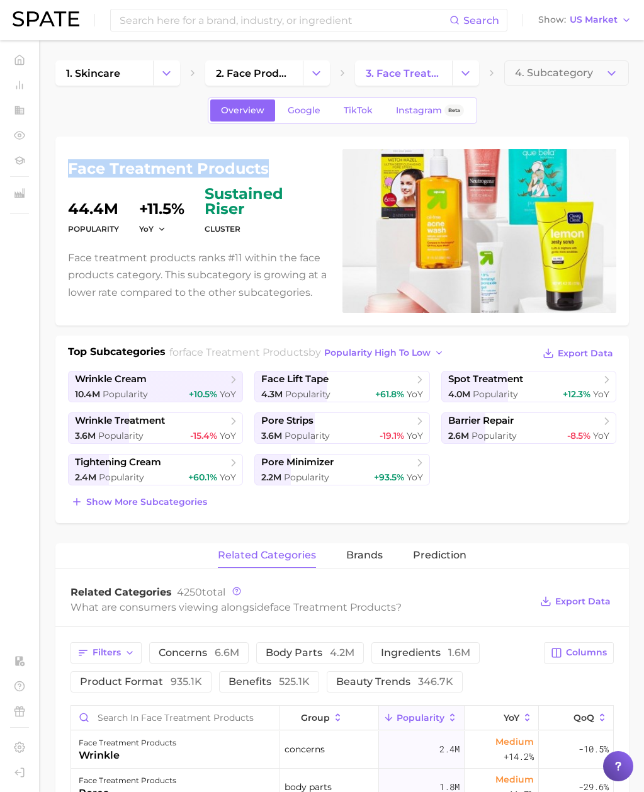
drag, startPoint x: 269, startPoint y: 167, endPoint x: 62, endPoint y: 174, distance: 206.7
click at [64, 174] on div "face treatment products Popularity 44.4m YoY +11.5% cluster sustained riser Fac…" at bounding box center [342, 231] width 574 height 189
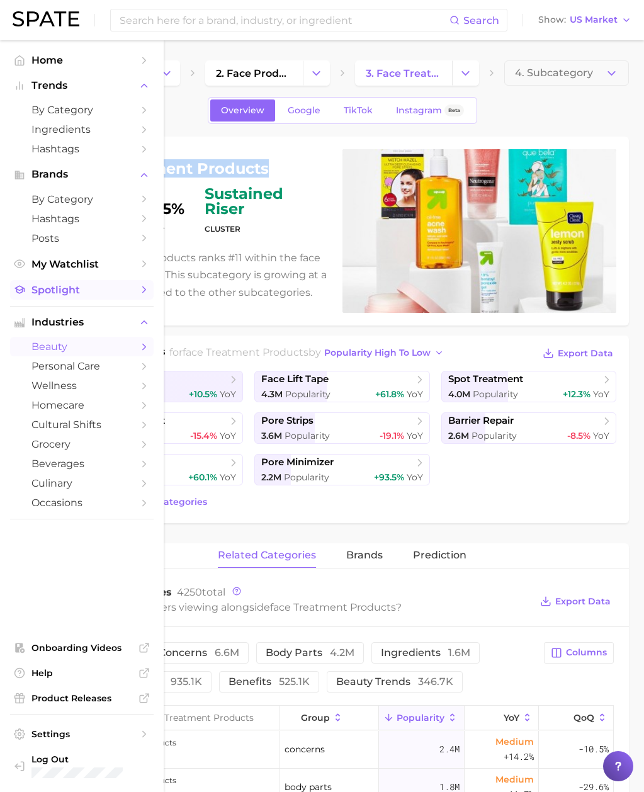
copy h1 "face treatment products"
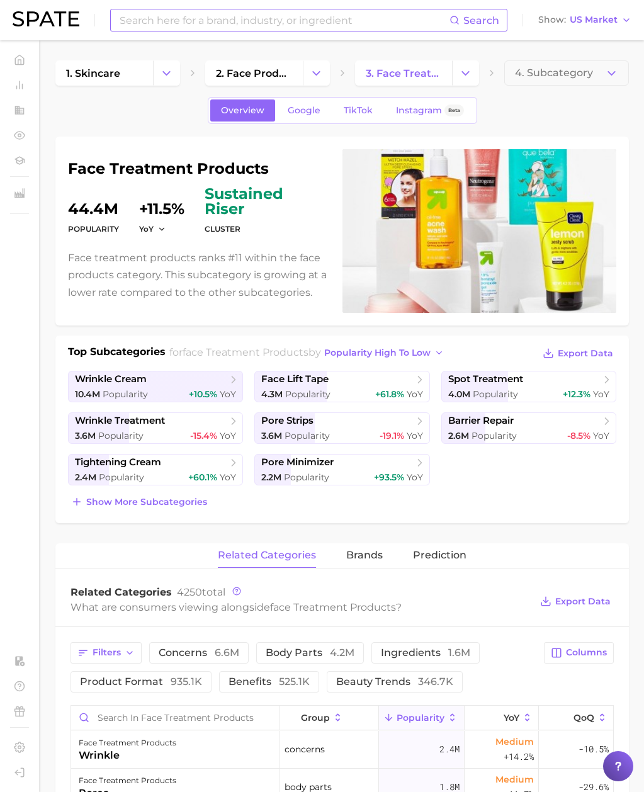
click at [175, 16] on input at bounding box center [283, 19] width 331 height 21
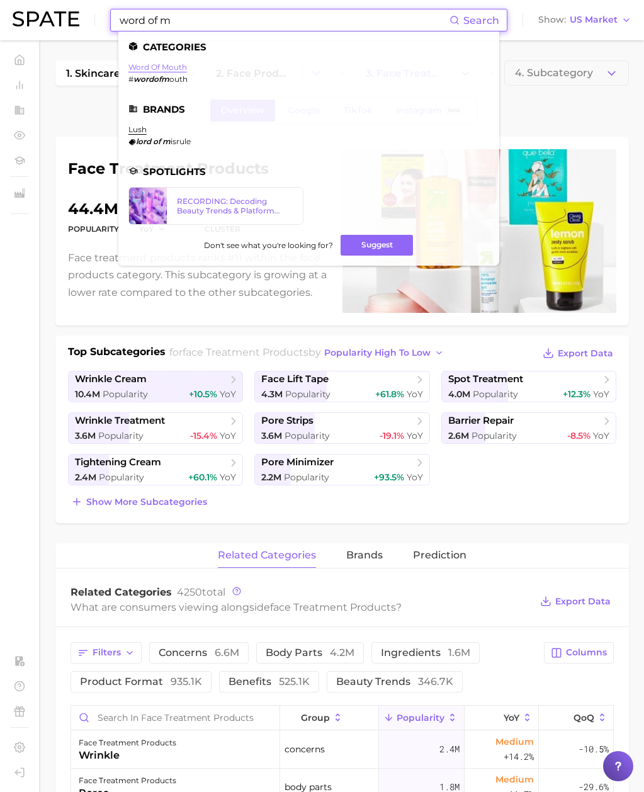
type input "word of m"
click at [170, 65] on link "word of mouth" at bounding box center [157, 66] width 59 height 9
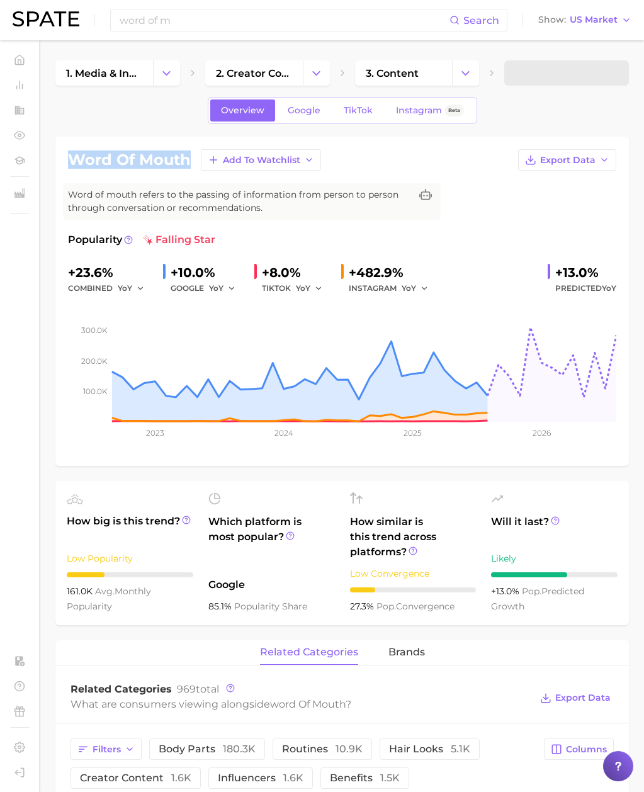
drag, startPoint x: 188, startPoint y: 161, endPoint x: 62, endPoint y: 157, distance: 126.7
click at [62, 157] on div "word of mouth Add to Watchlist Export Data Word of mouth refers to the passing …" at bounding box center [342, 301] width 574 height 329
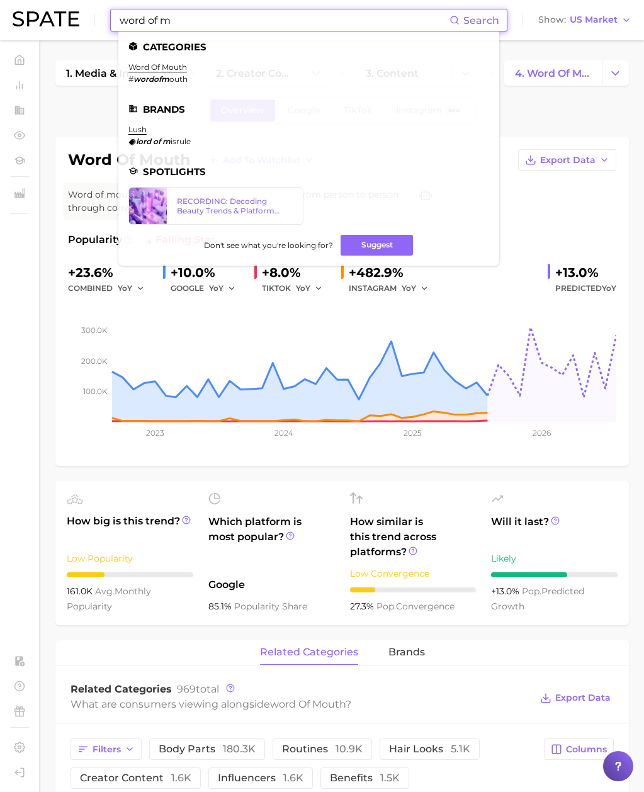
drag, startPoint x: 183, startPoint y: 26, endPoint x: 53, endPoint y: 17, distance: 130.1
click at [53, 17] on div "word of m Search Categories word of mouth # wordofm outh Brands lush lord of m …" at bounding box center [322, 20] width 619 height 40
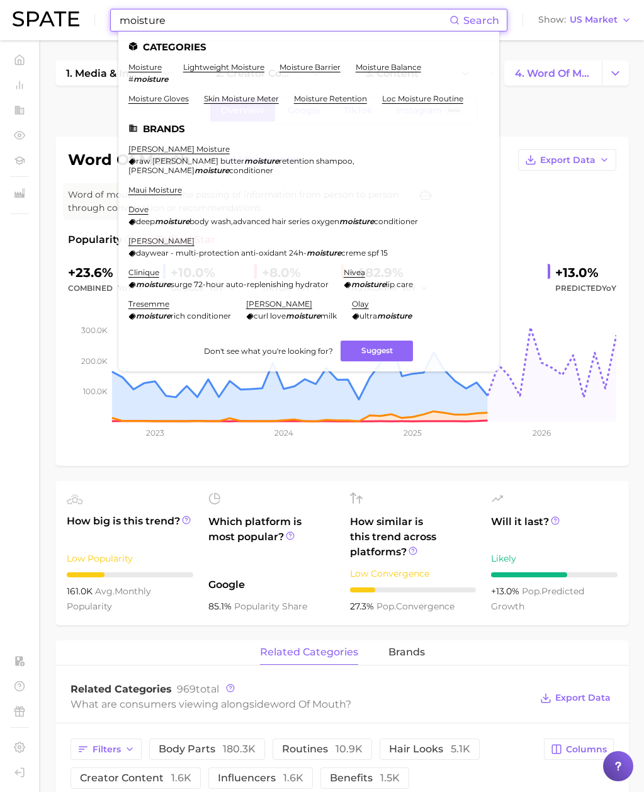
drag, startPoint x: 174, startPoint y: 23, endPoint x: 63, endPoint y: 15, distance: 111.1
click at [63, 15] on div "moisture Search Categories moisture # moisture lightweight moisture moisture ba…" at bounding box center [322, 20] width 619 height 40
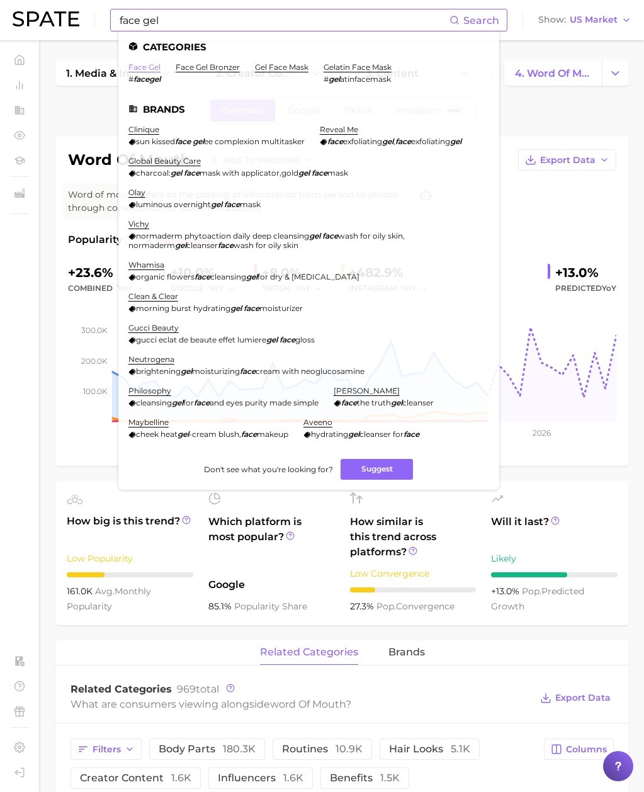
click at [138, 65] on link "face gel" at bounding box center [144, 66] width 32 height 9
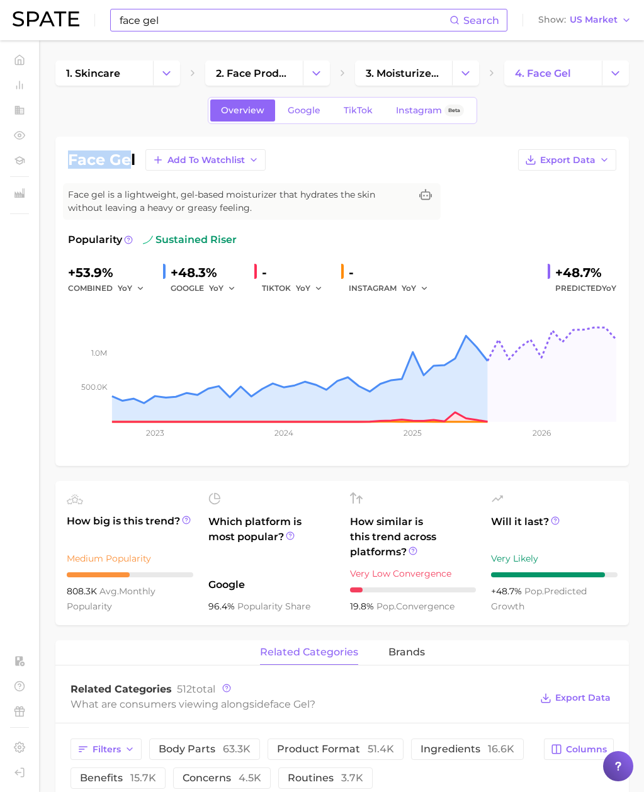
drag, startPoint x: 132, startPoint y: 159, endPoint x: 66, endPoint y: 154, distance: 65.7
click at [66, 154] on div "face gel Add to Watchlist Export Data Face gel is a lightweight, gel-based mois…" at bounding box center [342, 301] width 574 height 329
drag, startPoint x: 131, startPoint y: 157, endPoint x: 60, endPoint y: 157, distance: 70.5
click at [60, 157] on div "face gel Add to Watchlist Export Data Face gel is a lightweight, gel-based mois…" at bounding box center [342, 301] width 574 height 329
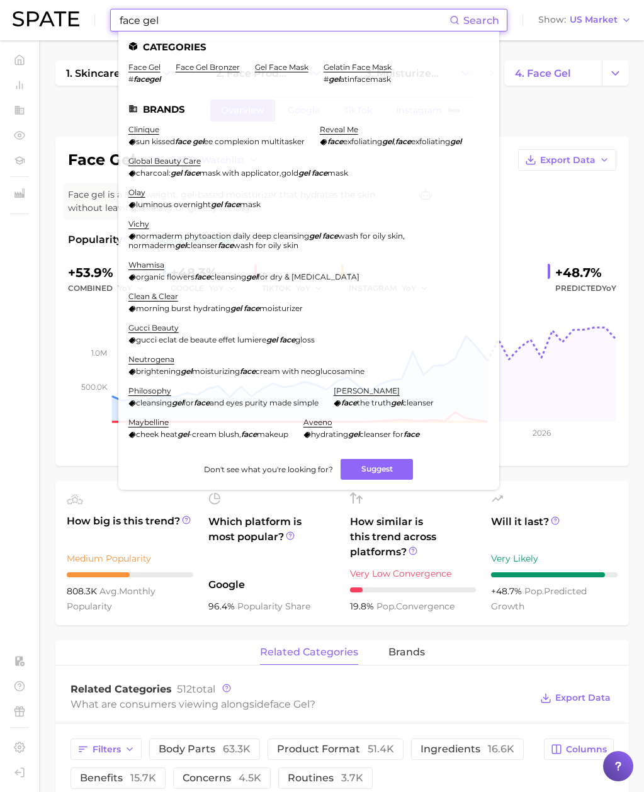
click at [166, 22] on input "face gel" at bounding box center [283, 19] width 331 height 21
drag, startPoint x: 169, startPoint y: 22, endPoint x: 12, endPoint y: 10, distance: 157.3
click at [13, 10] on div "face gel Search Categories face gel # facegel face gel bronzer gel face mask ge…" at bounding box center [322, 20] width 619 height 40
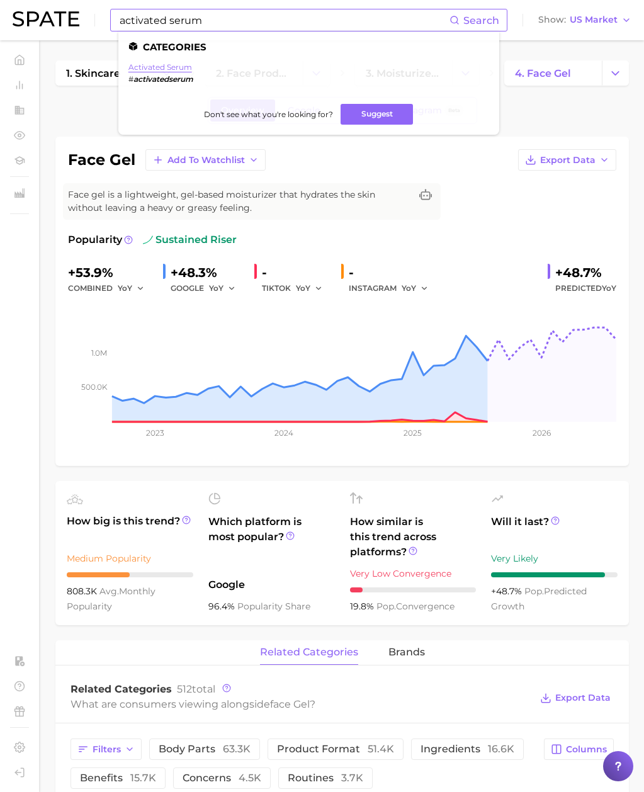
click at [162, 68] on link "activated serum" at bounding box center [160, 66] width 64 height 9
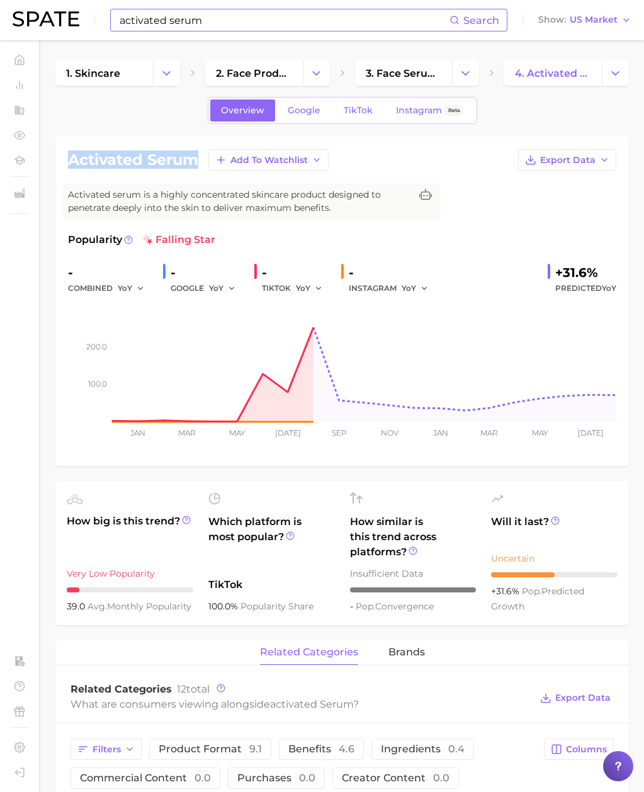
drag, startPoint x: 200, startPoint y: 160, endPoint x: 59, endPoint y: 159, distance: 140.5
click at [59, 159] on div "activated serum Add to Watchlist Export Data Activated serum is a highly concen…" at bounding box center [342, 301] width 574 height 329
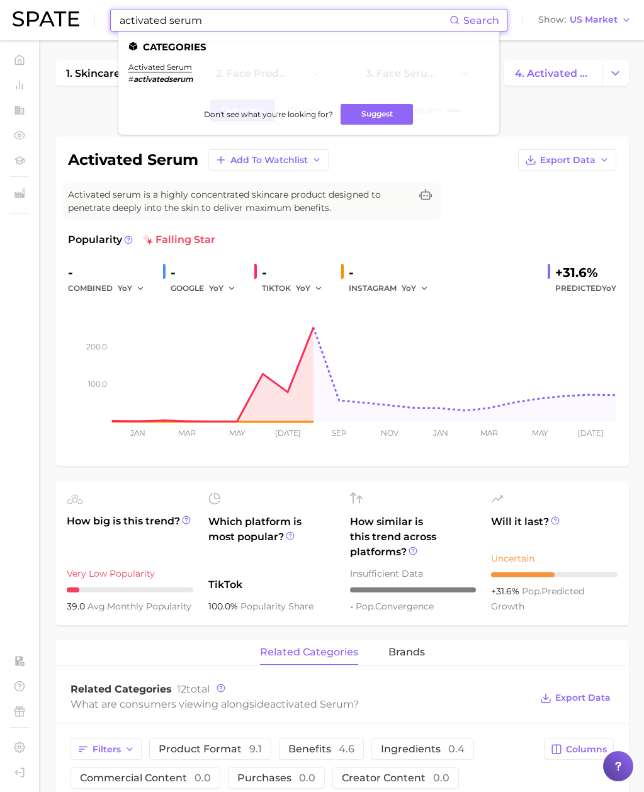
drag, startPoint x: 203, startPoint y: 22, endPoint x: 25, endPoint y: 26, distance: 178.3
click at [28, 26] on div "activated serum Search Categories activated serum # activatedserum Don't see wh…" at bounding box center [322, 20] width 619 height 40
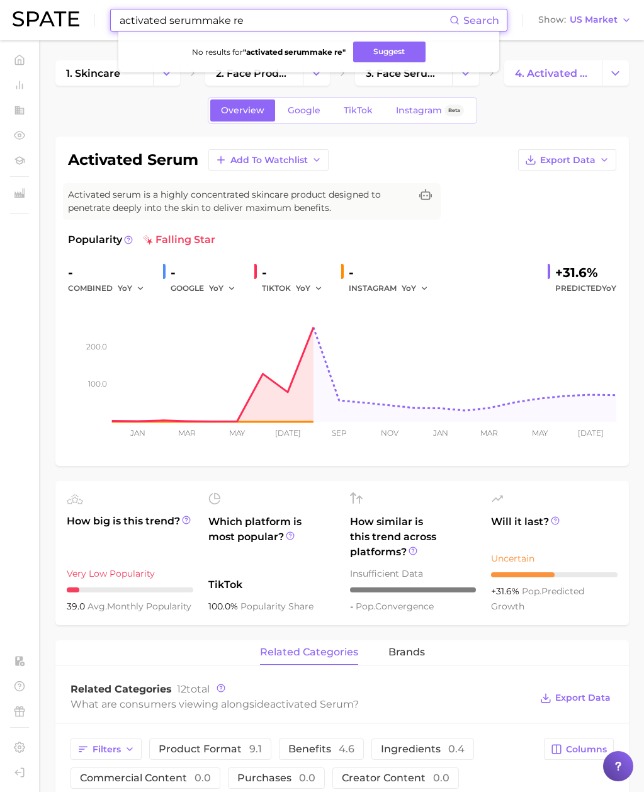
drag, startPoint x: 239, startPoint y: 20, endPoint x: 7, endPoint y: 9, distance: 232.0
click at [7, 9] on header "activated serummake re Search No results for " activated serummake re " Suggest…" at bounding box center [322, 20] width 644 height 40
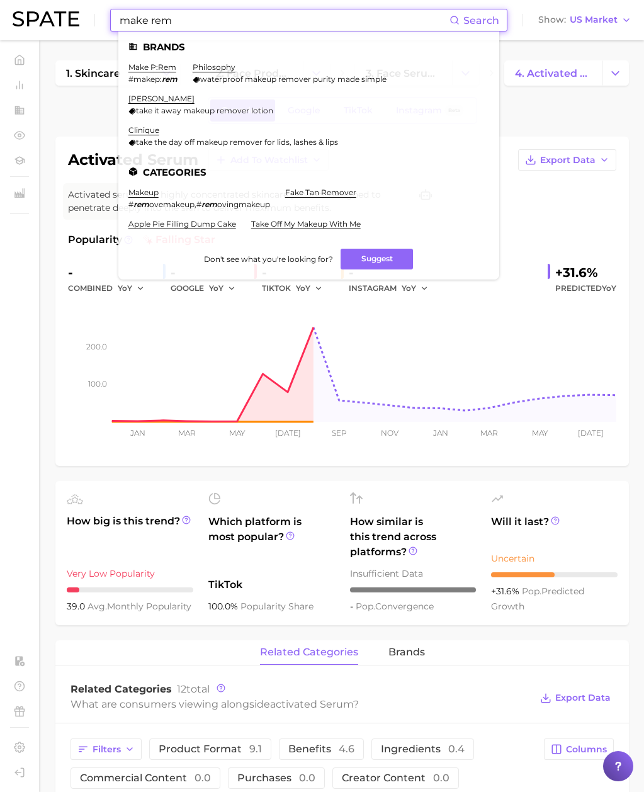
click at [146, 19] on input "make rem" at bounding box center [283, 19] width 331 height 21
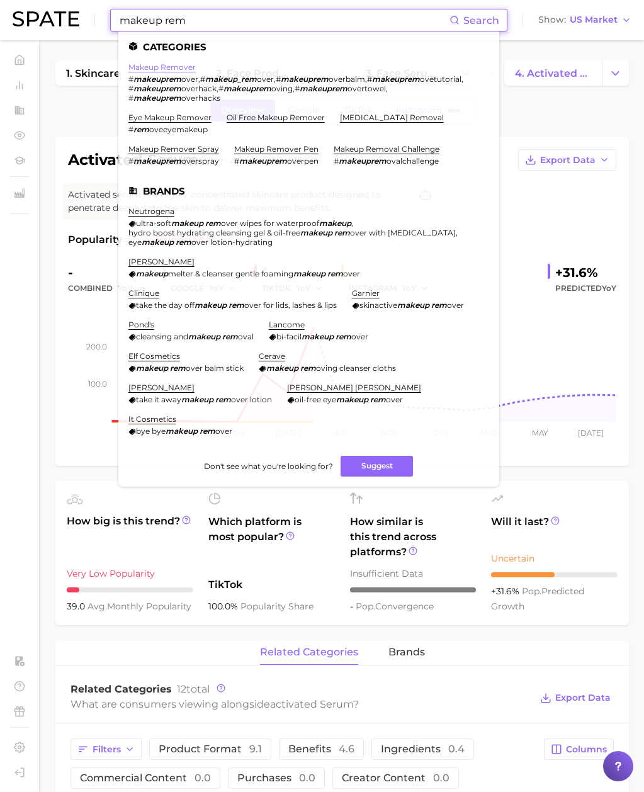
click at [181, 64] on link "makeup remover" at bounding box center [161, 66] width 67 height 9
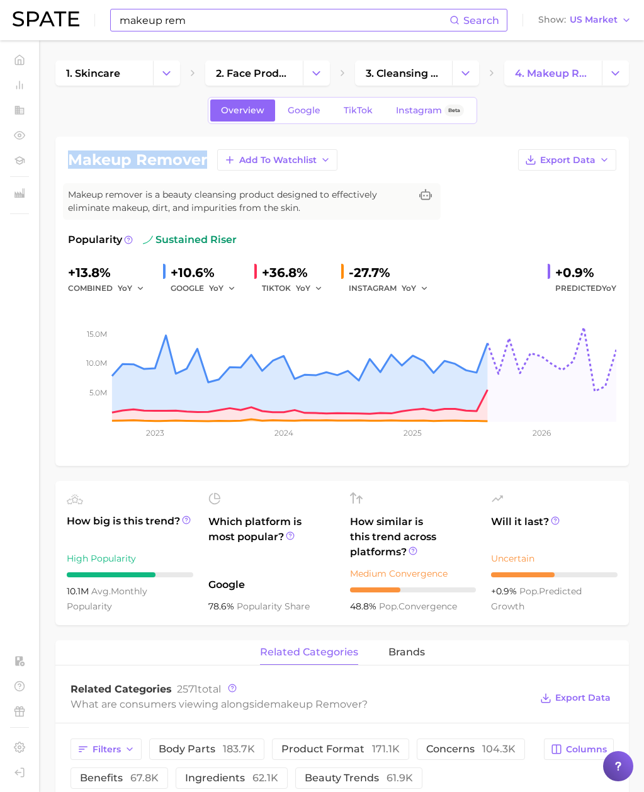
drag, startPoint x: 206, startPoint y: 159, endPoint x: 55, endPoint y: 155, distance: 150.6
click at [55, 155] on div "makeup remover Add to Watchlist Export Data Makeup remover is a beauty cleansin…" at bounding box center [342, 301] width 574 height 329
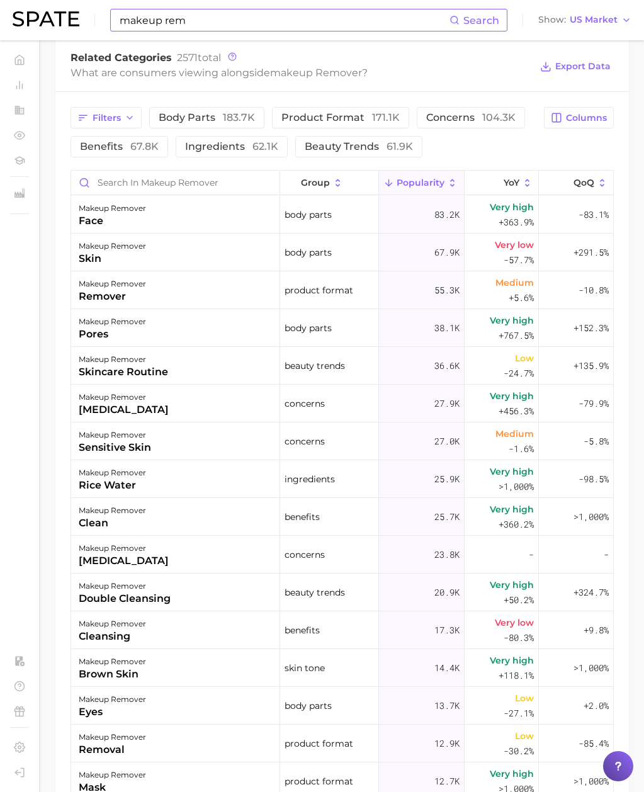
scroll to position [865, 0]
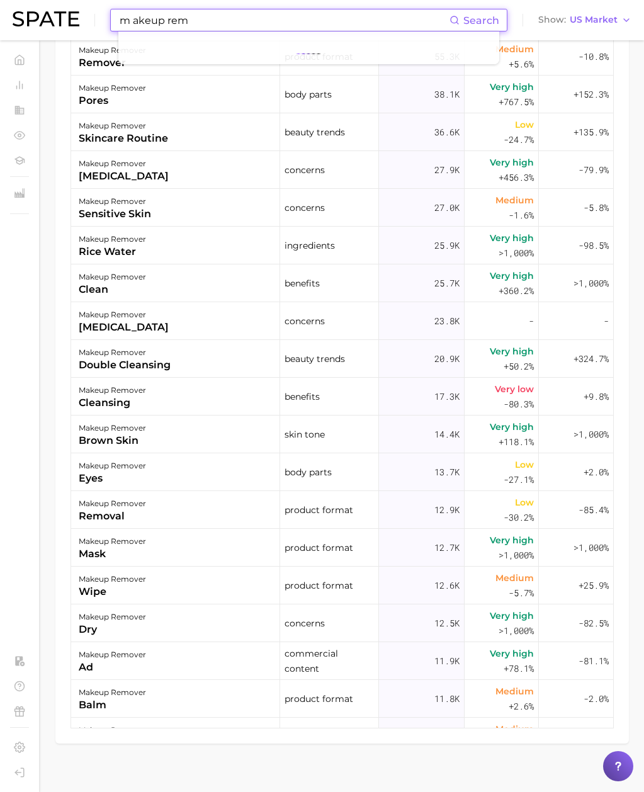
type input "m akeup rem"
drag, startPoint x: 171, startPoint y: 21, endPoint x: 31, endPoint y: 21, distance: 139.2
click at [31, 21] on div "Search Show US Market" at bounding box center [322, 20] width 619 height 40
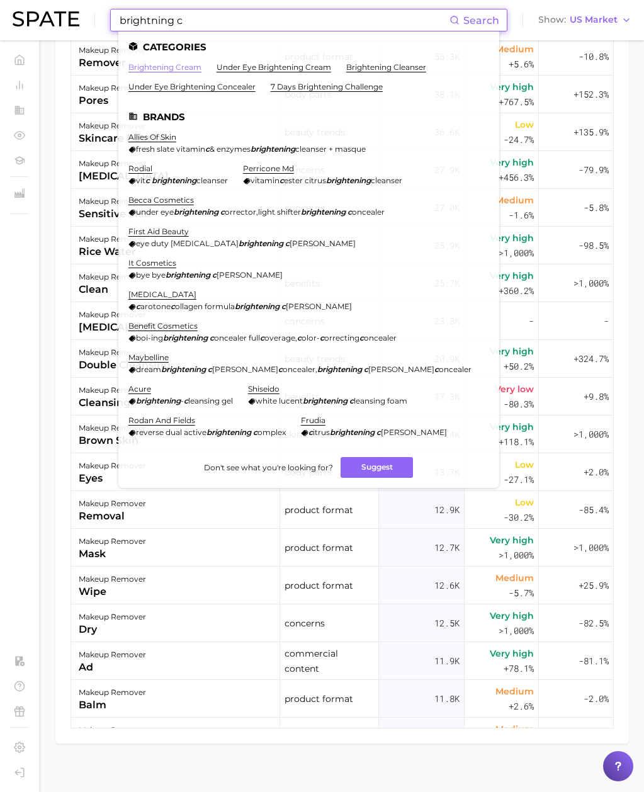
type input "brightning c"
click at [151, 63] on link "brightening cream" at bounding box center [164, 66] width 73 height 9
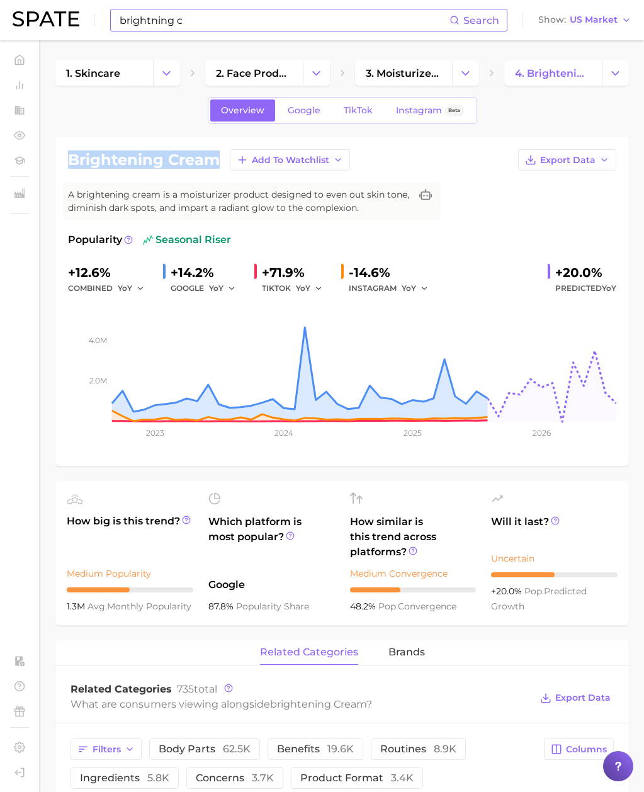
drag, startPoint x: 212, startPoint y: 161, endPoint x: 49, endPoint y: 161, distance: 162.5
